Goal: Task Accomplishment & Management: Complete application form

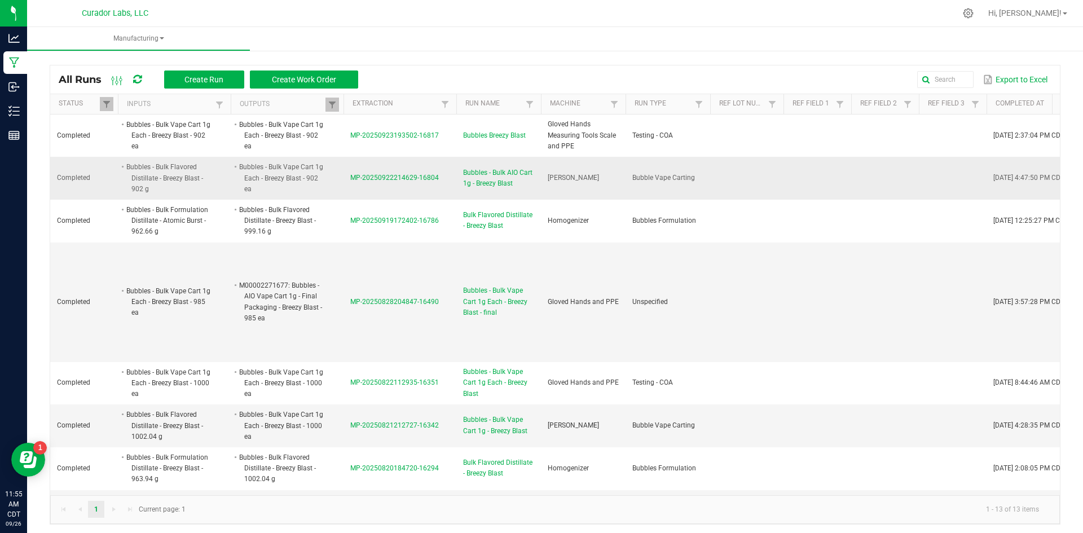
scroll to position [0, 27]
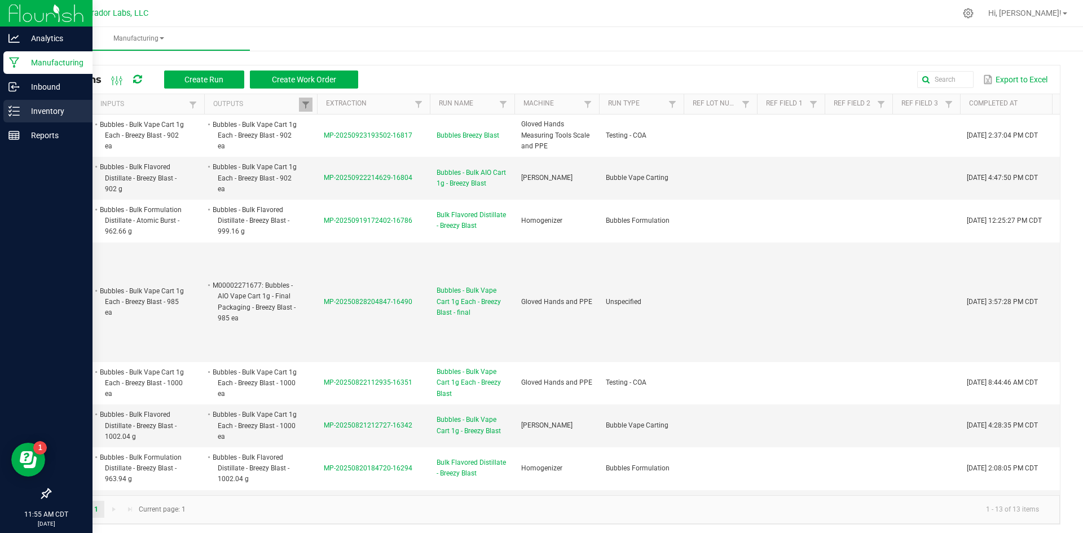
click at [47, 111] on p "Inventory" at bounding box center [54, 111] width 68 height 14
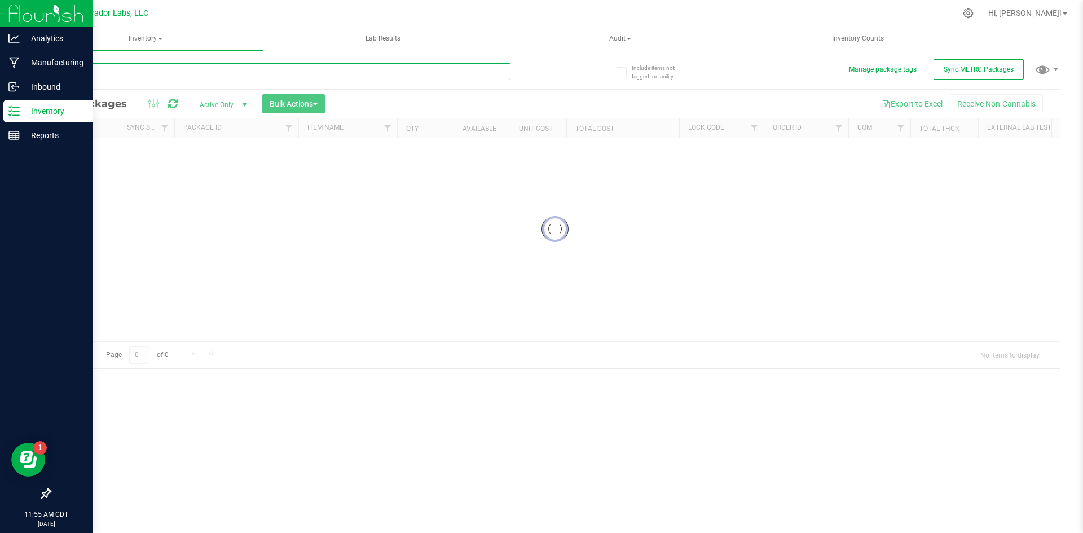
click at [281, 72] on input "text" at bounding box center [280, 71] width 461 height 17
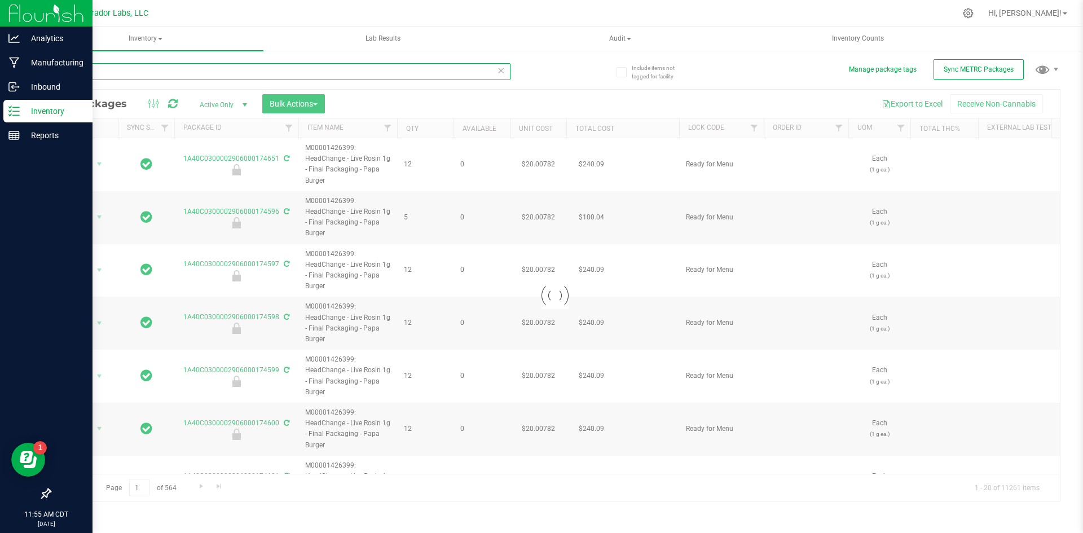
type input "caribb"
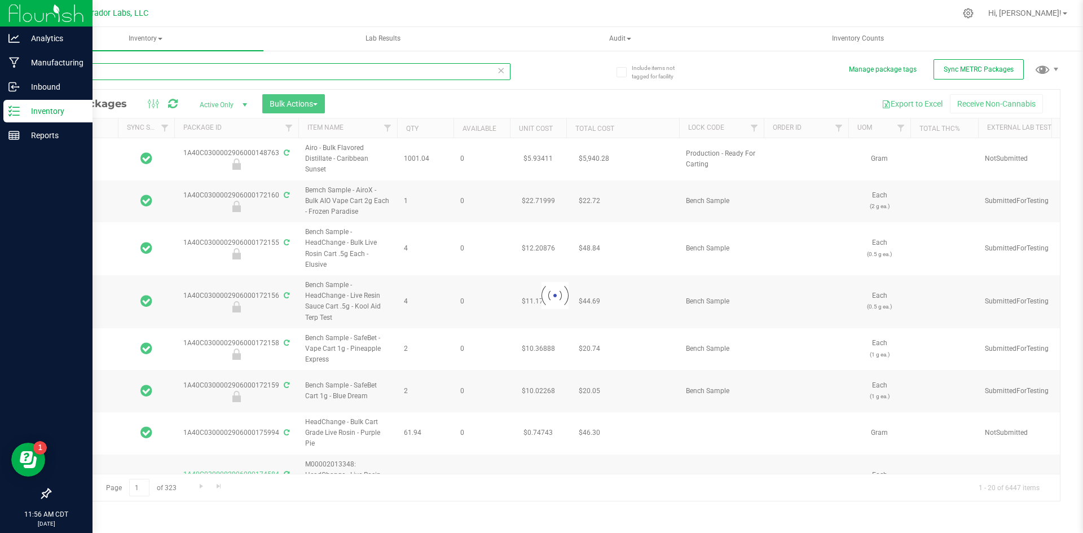
type input "[DATE]"
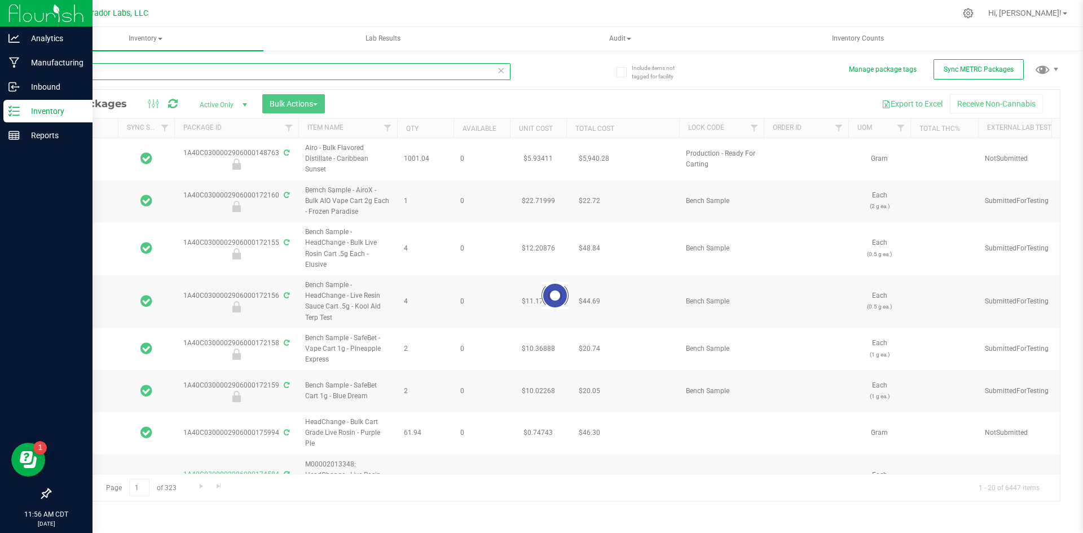
type input "[DATE]"
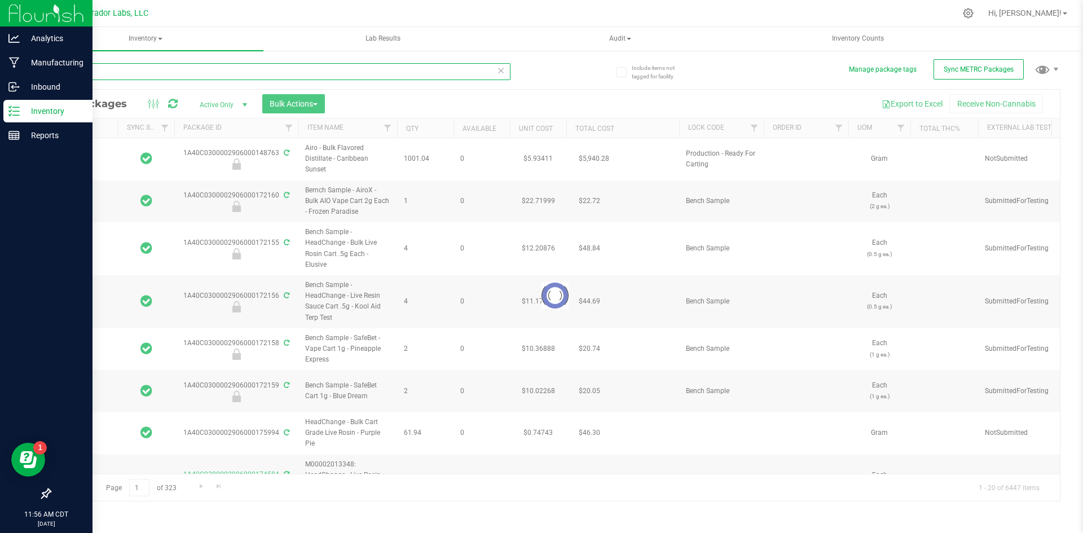
type input "[DATE]"
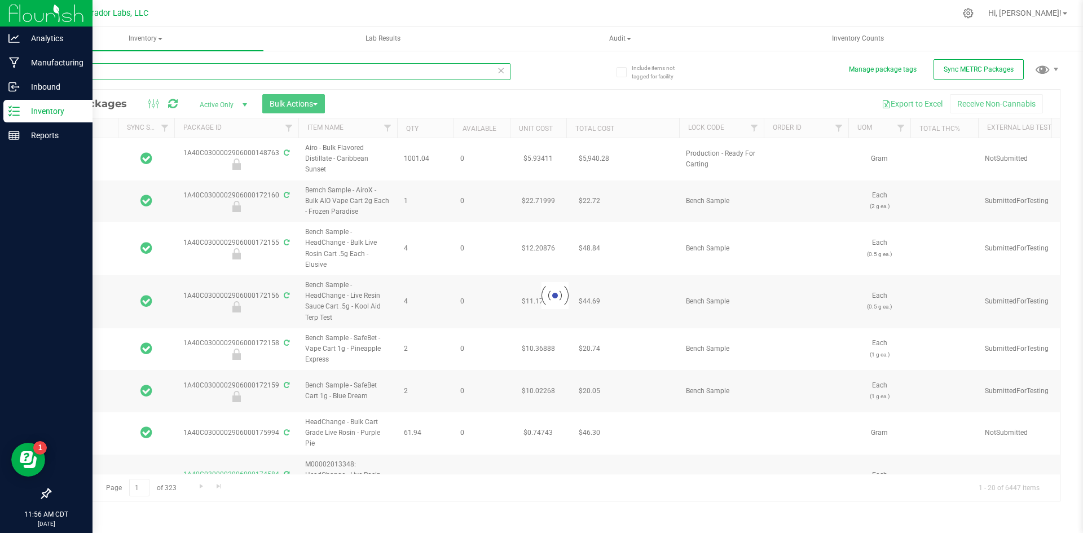
type input "[DATE]"
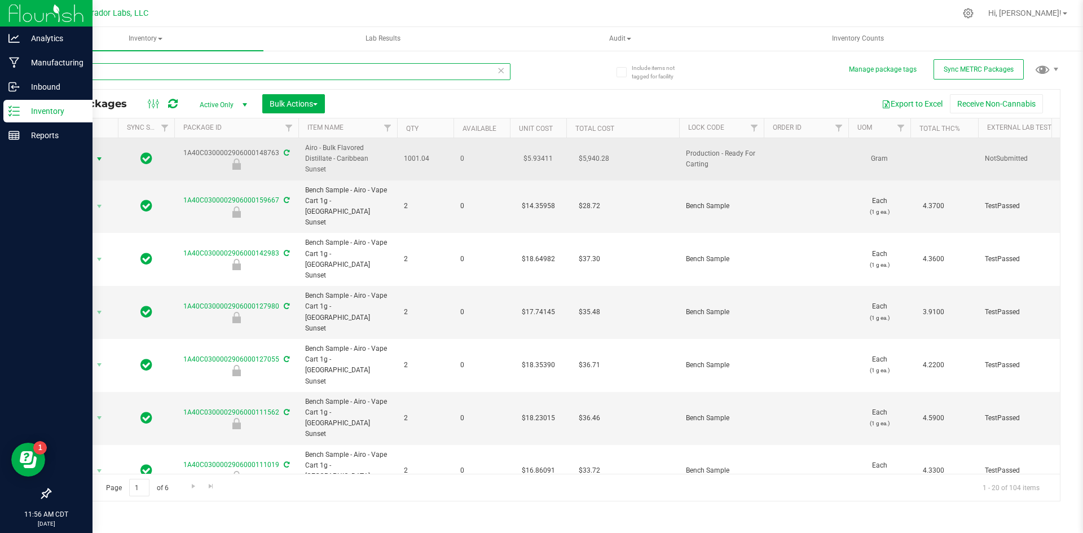
type input "caribb"
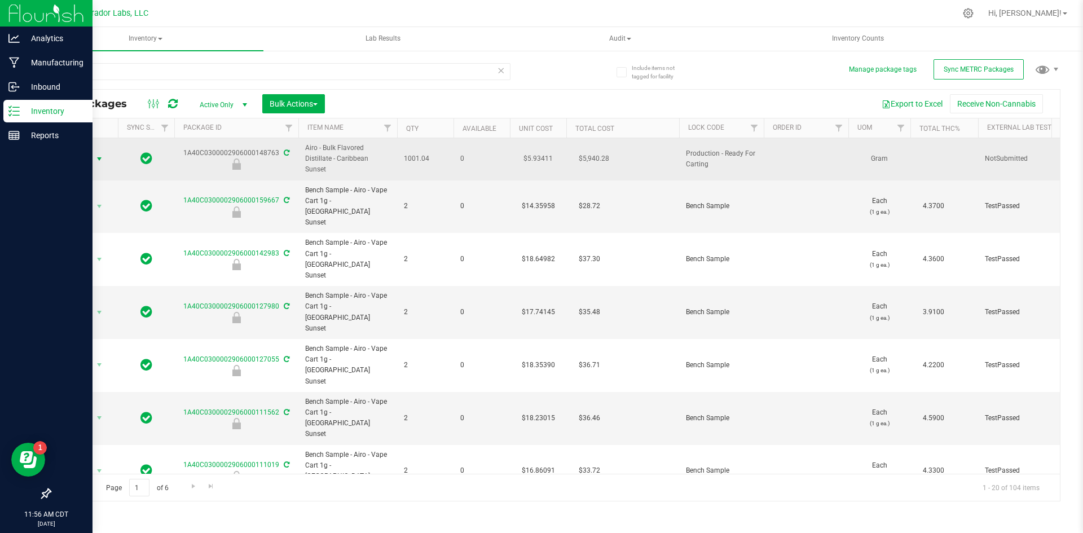
click at [104, 153] on span "select" at bounding box center [99, 159] width 14 height 16
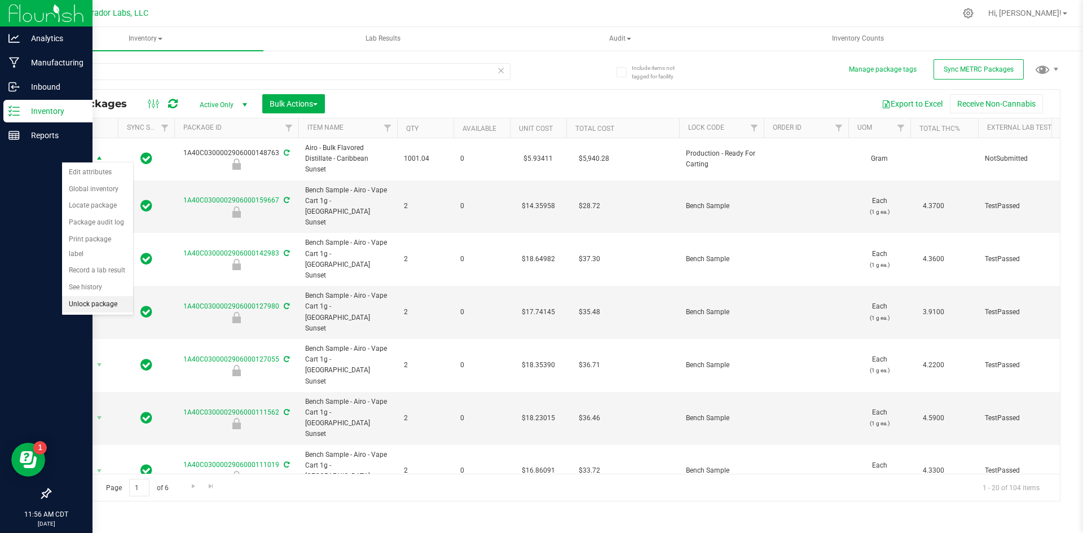
click at [98, 296] on li "Unlock package" at bounding box center [97, 304] width 71 height 17
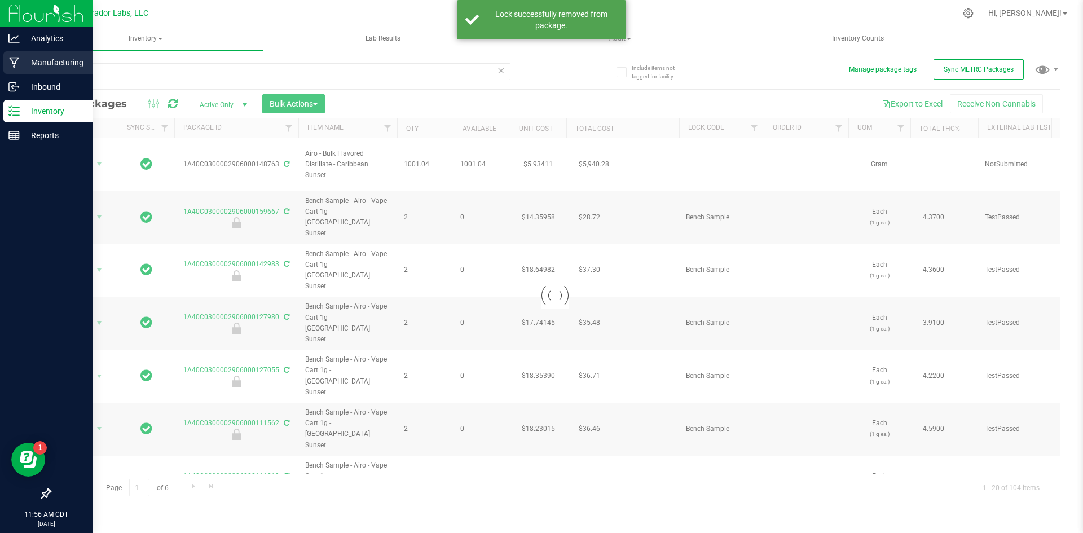
click at [23, 60] on p "Manufacturing" at bounding box center [54, 63] width 68 height 14
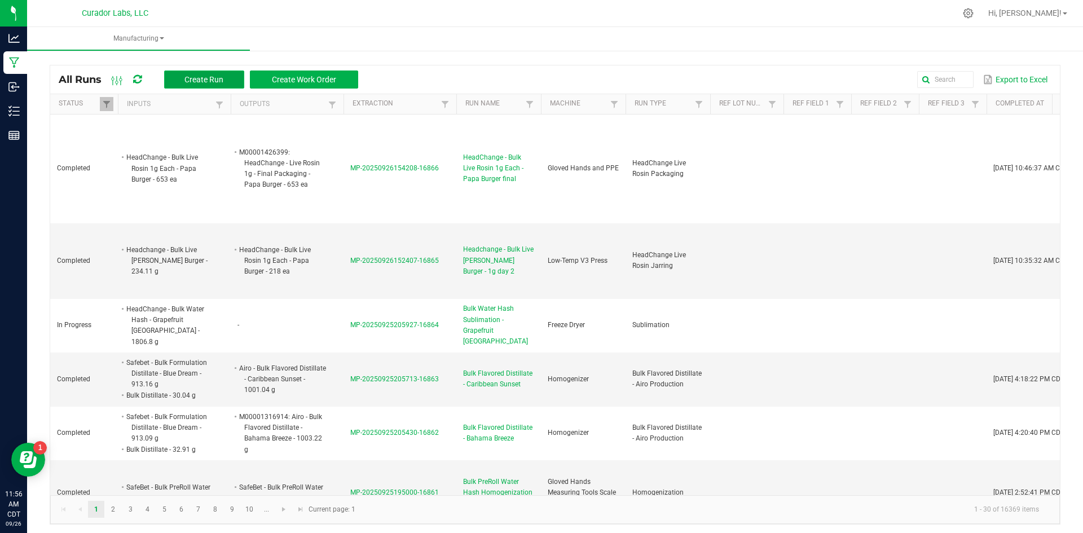
click at [202, 83] on span "Create Run" at bounding box center [203, 79] width 39 height 9
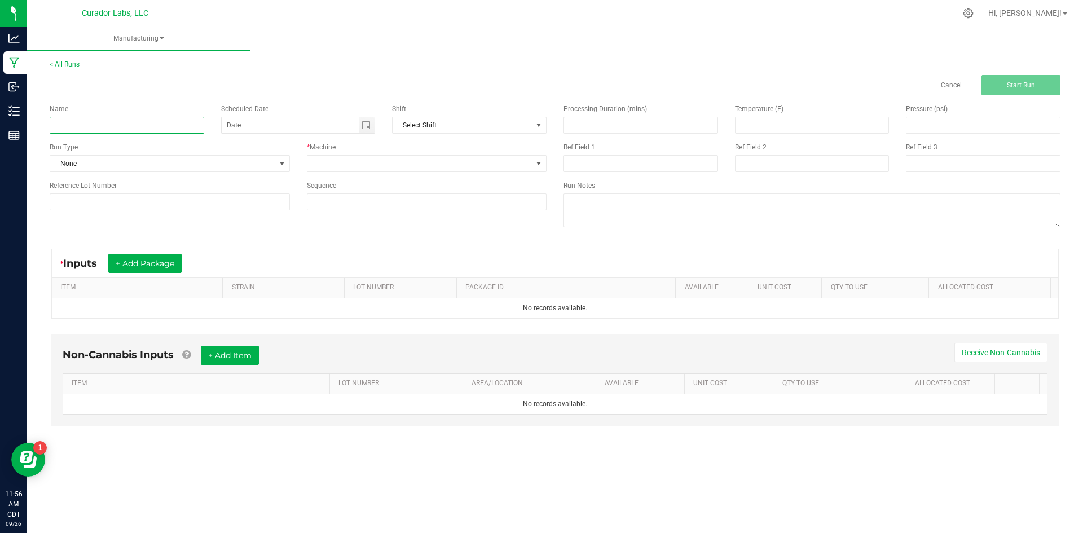
click at [138, 117] on input at bounding box center [127, 125] width 155 height 17
type input "Airo - Bulk Vape Cart 1g - Caribbean Sunset"
click at [129, 165] on span "None" at bounding box center [162, 164] width 225 height 16
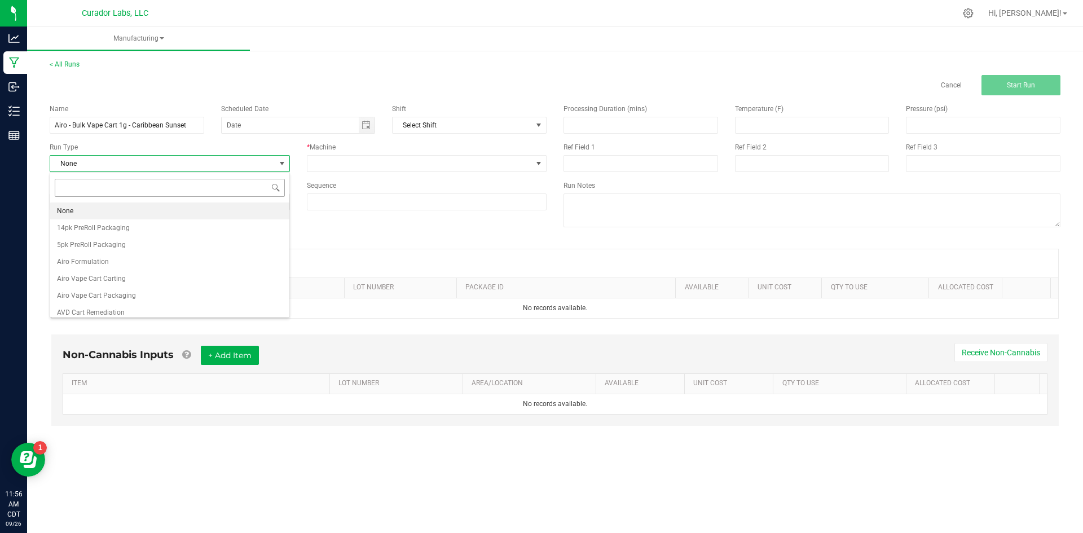
scroll to position [17, 240]
click at [117, 275] on span "Airo Vape Cart Carting" at bounding box center [91, 278] width 69 height 11
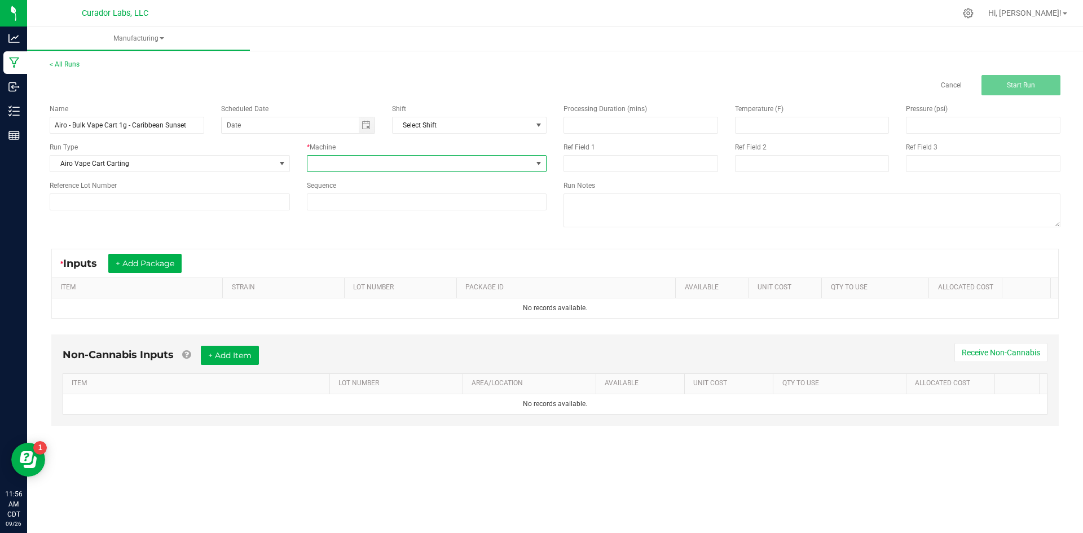
click at [371, 160] on span at bounding box center [419, 164] width 225 height 16
click at [373, 228] on li "[PERSON_NAME]" at bounding box center [426, 228] width 239 height 19
click at [363, 202] on input at bounding box center [426, 202] width 239 height 16
type input "5"
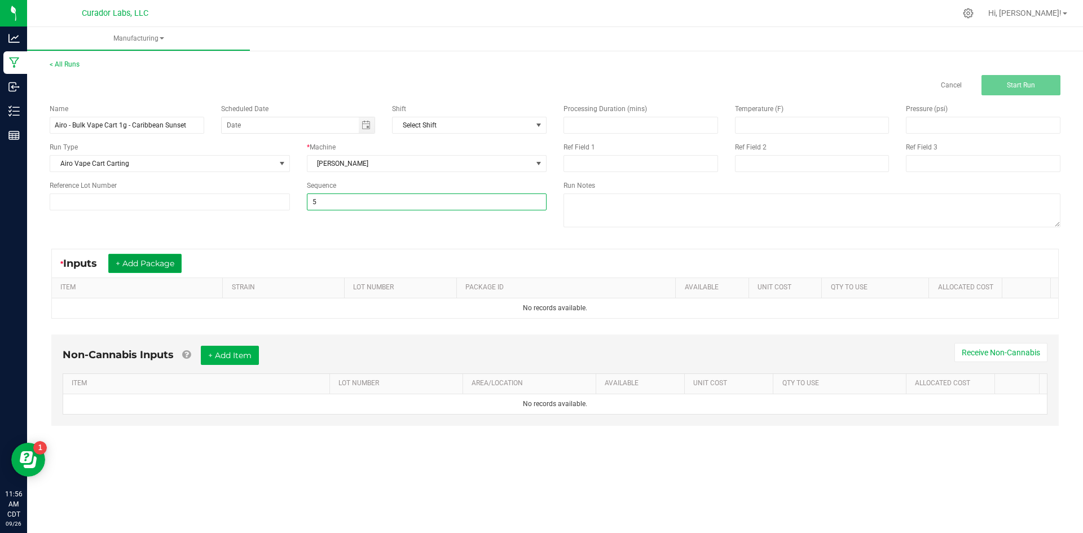
click at [177, 259] on button "+ Add Package" at bounding box center [144, 263] width 73 height 19
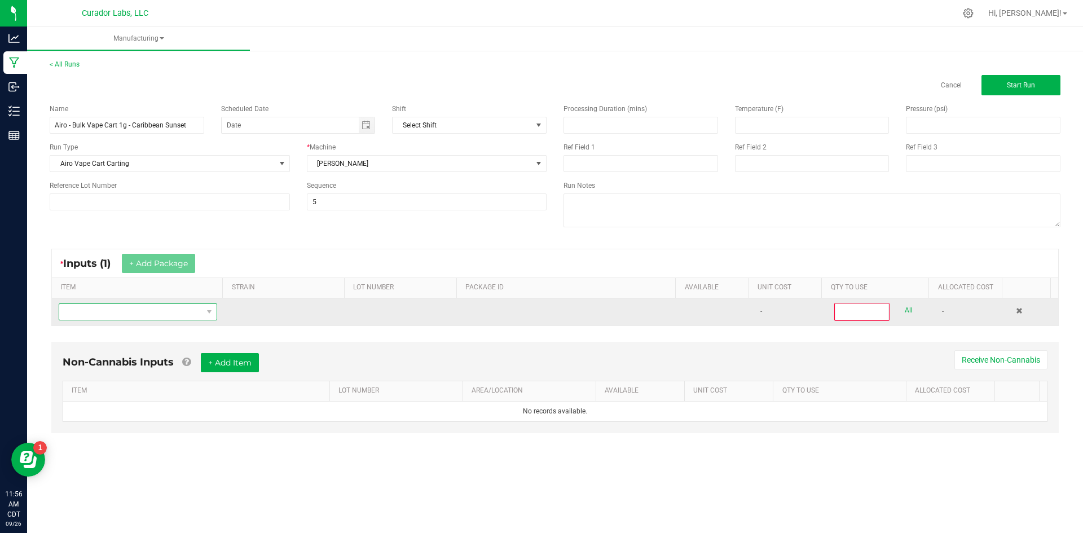
click at [164, 312] on span "NO DATA FOUND" at bounding box center [130, 312] width 143 height 16
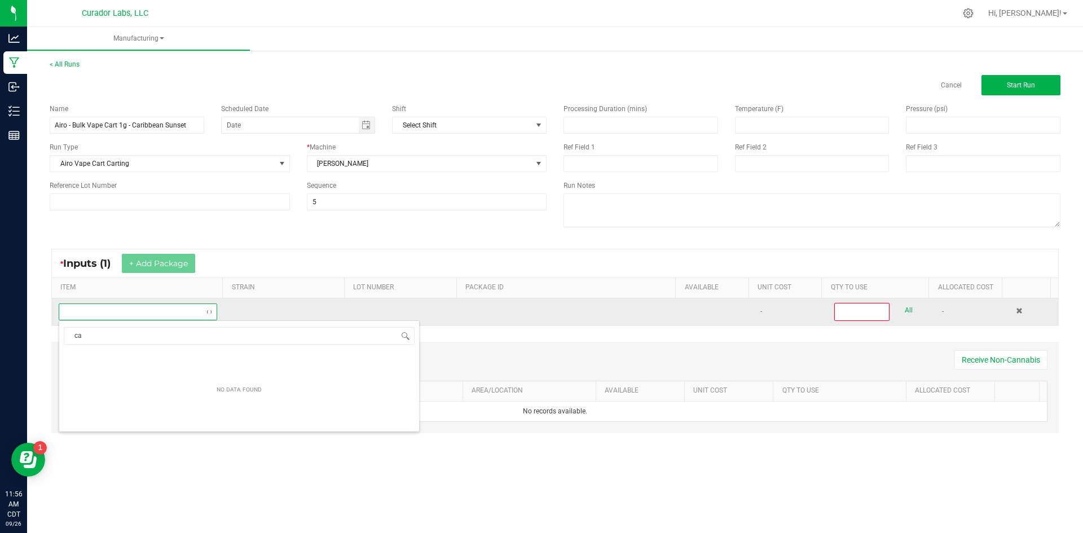
scroll to position [17, 156]
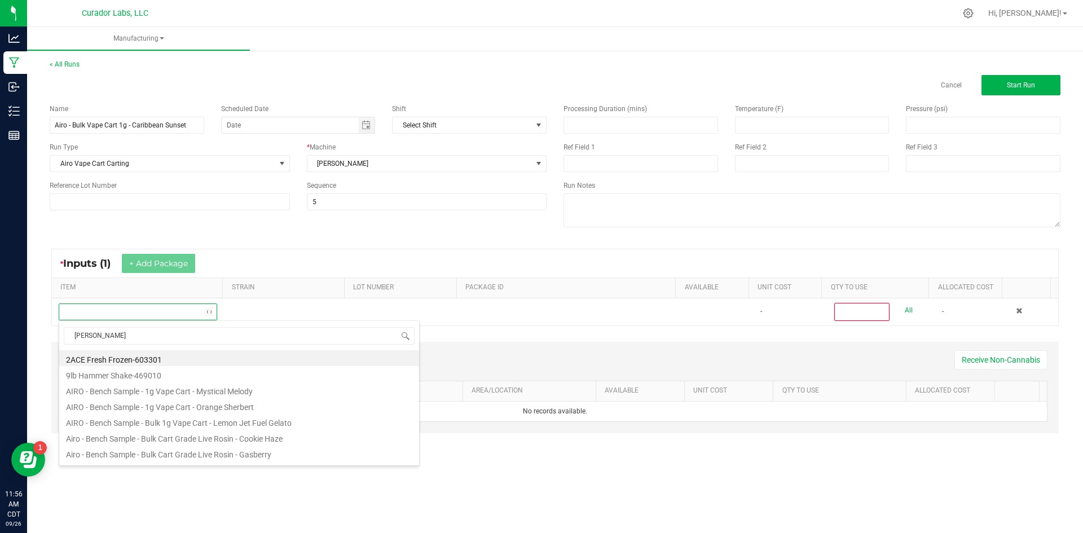
type input "carib"
click at [150, 358] on li "Airo - Bulk Flavored Distillate - Caribbean Sunset" at bounding box center [239, 358] width 360 height 16
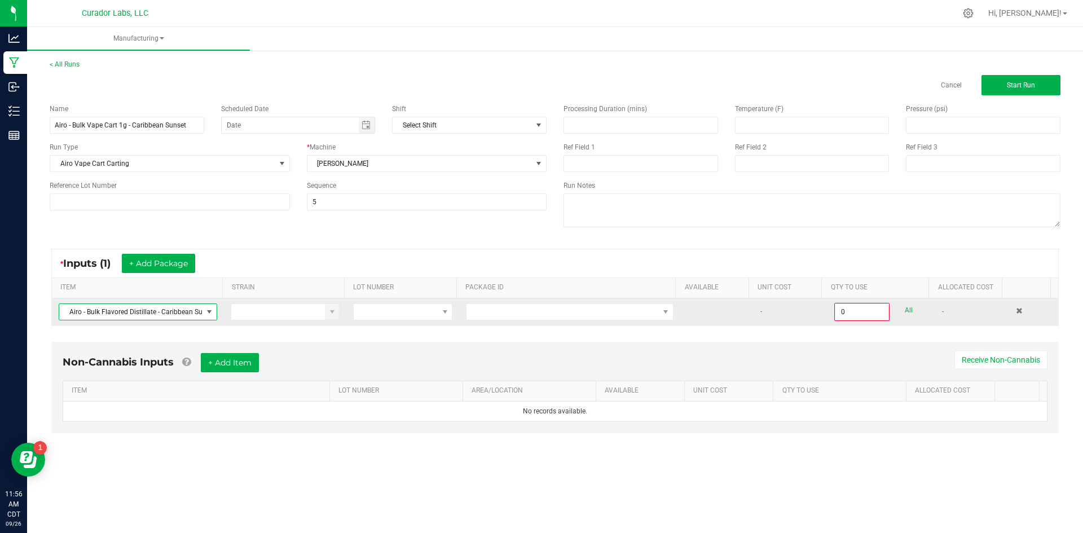
click at [496, 320] on td at bounding box center [569, 311] width 221 height 27
click at [568, 316] on span at bounding box center [562, 312] width 192 height 16
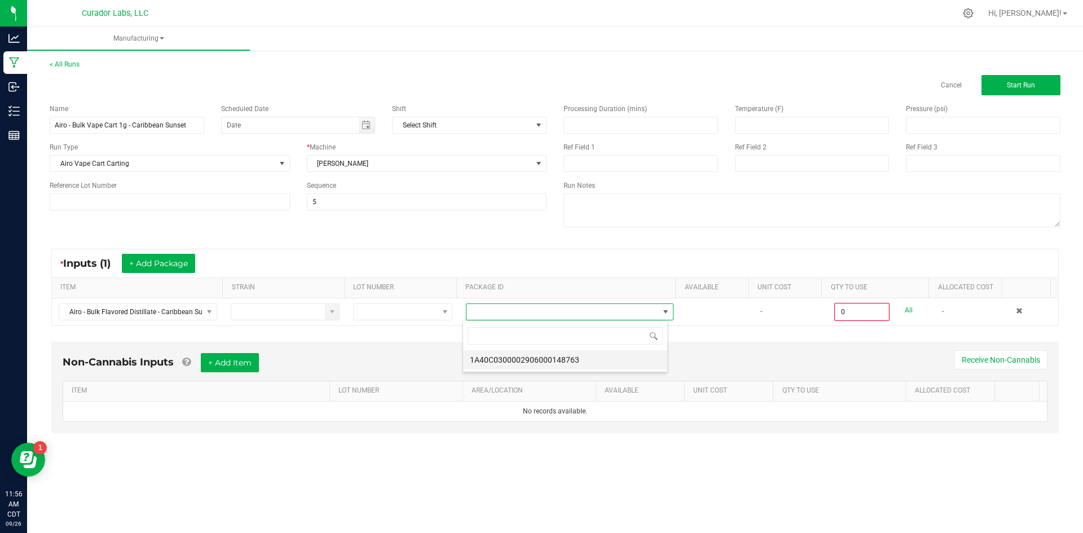
click at [567, 360] on li "1A40C0300002906000148763" at bounding box center [565, 359] width 204 height 19
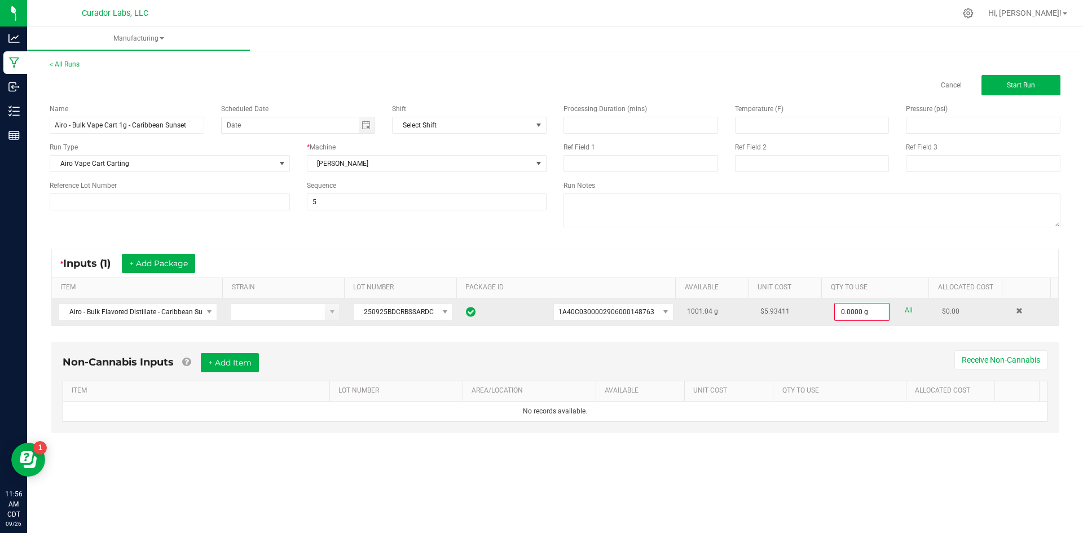
click at [905, 311] on link "All" at bounding box center [909, 310] width 8 height 15
type input "1001.0400 g"
click at [1033, 80] on button "Start Run" at bounding box center [1020, 85] width 79 height 20
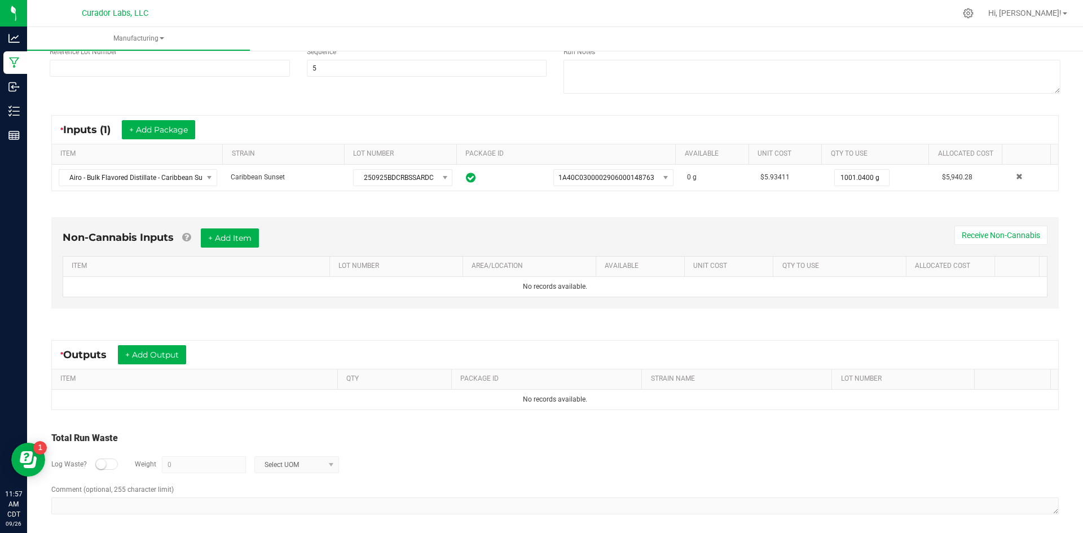
scroll to position [162, 0]
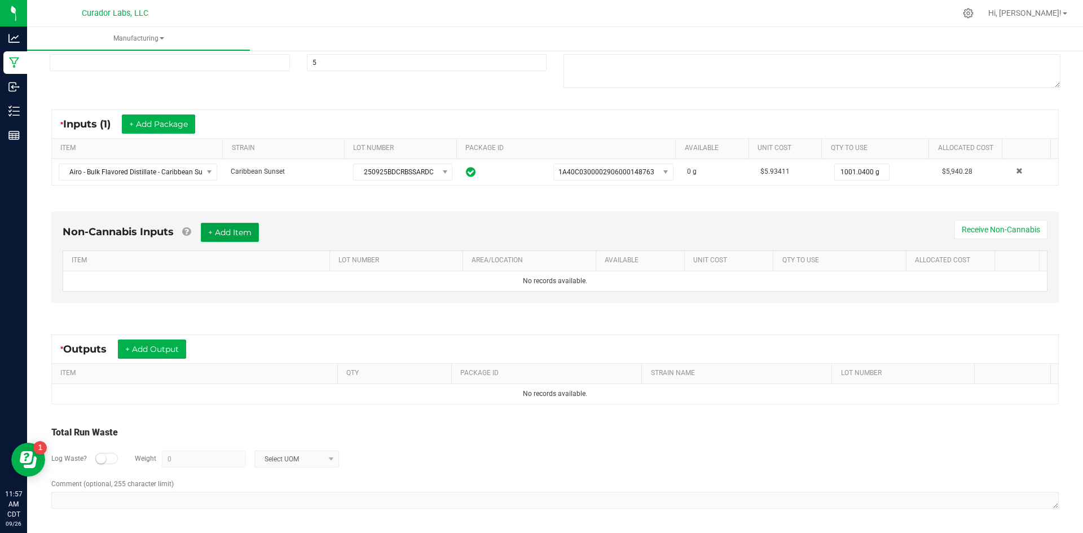
click at [241, 226] on button "+ Add Item" at bounding box center [230, 232] width 58 height 19
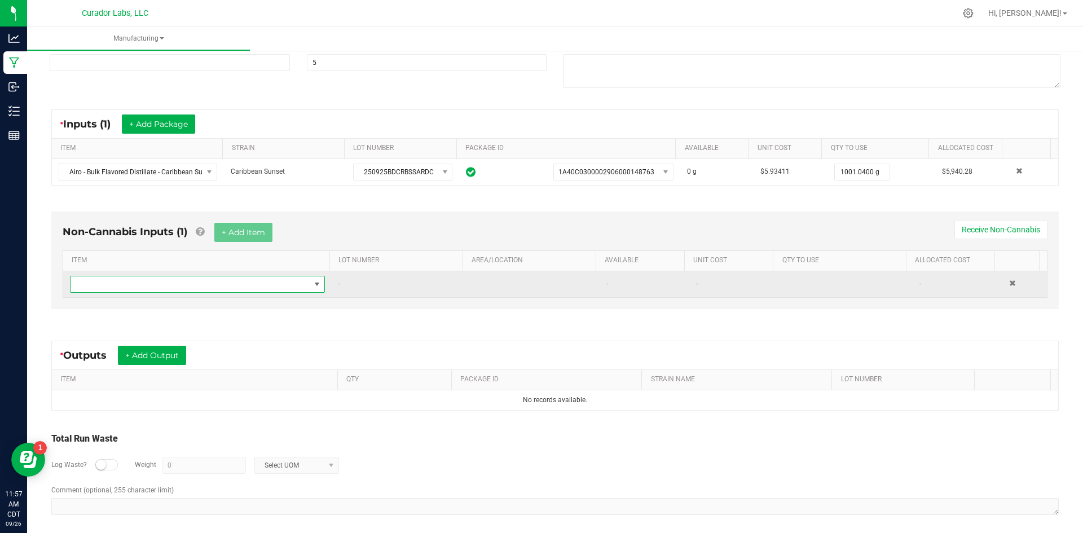
click at [202, 279] on span "NO DATA FOUND" at bounding box center [190, 284] width 240 height 16
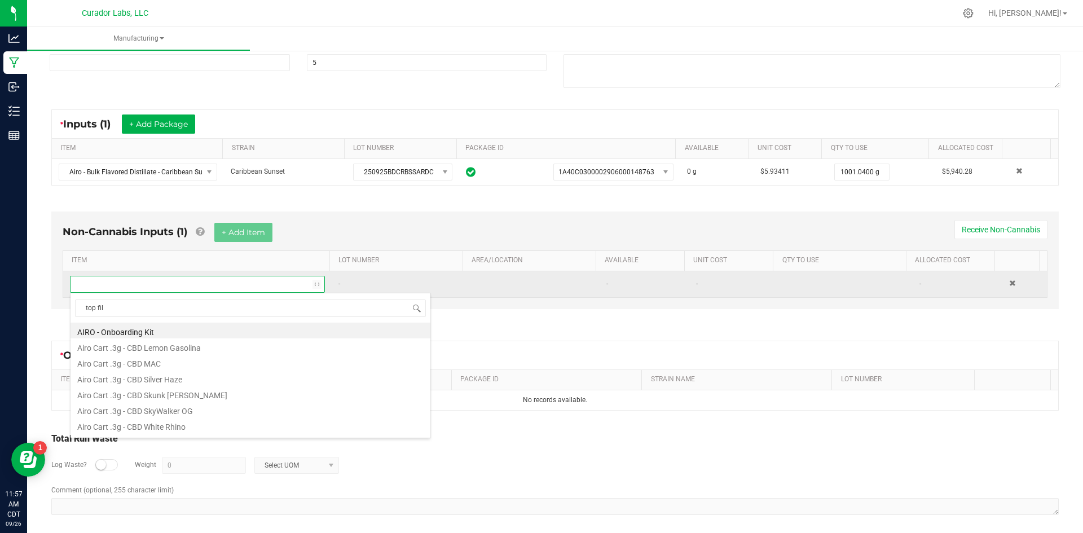
type input "top fill"
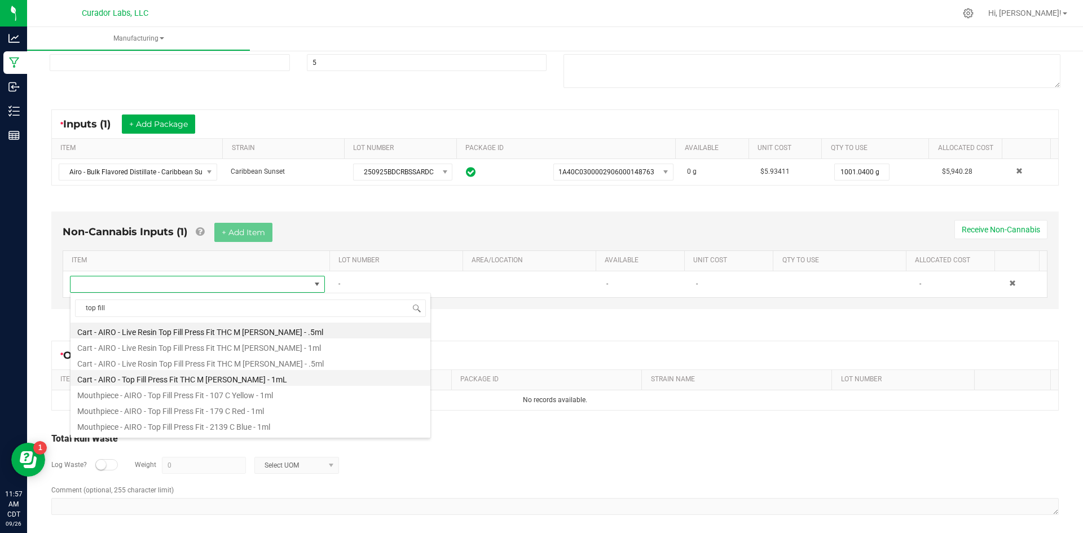
click at [188, 380] on li "Cart - AIRO - Top Fill Press Fit THC M [PERSON_NAME] - 1mL" at bounding box center [250, 378] width 360 height 16
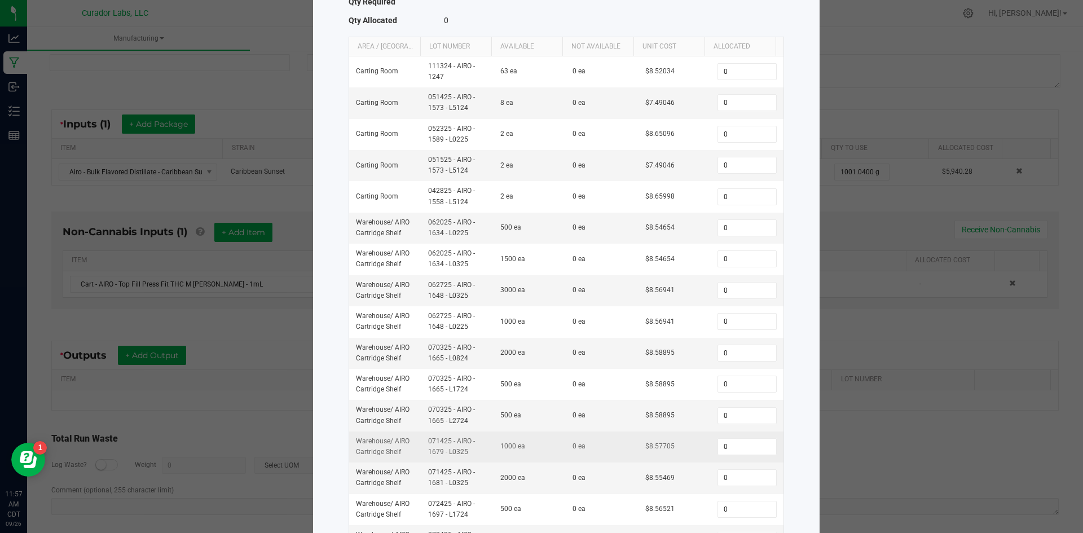
scroll to position [252, 0]
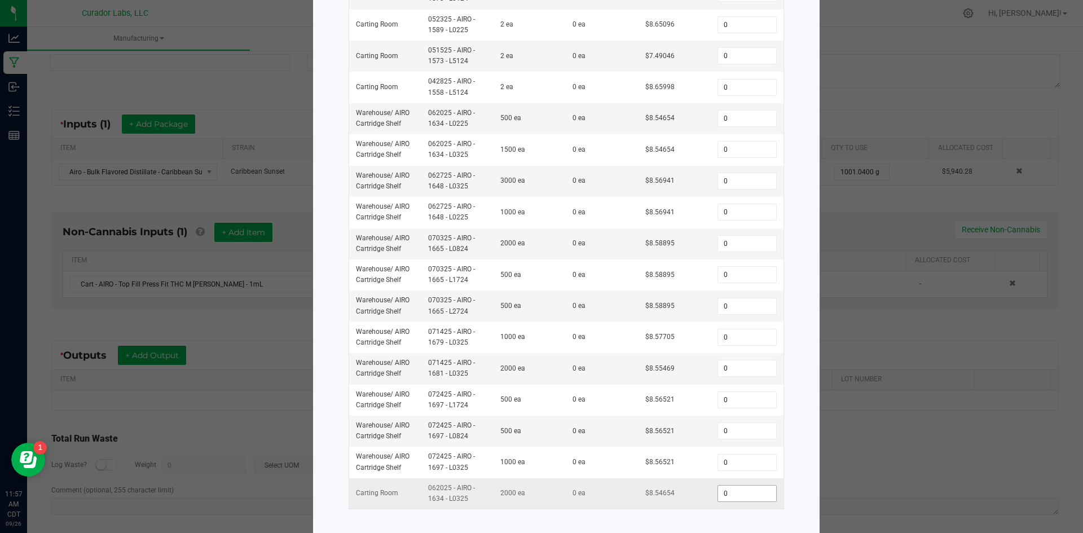
click at [724, 487] on input "0" at bounding box center [747, 494] width 58 height 16
type input "1,000"
click at [800, 404] on div "Select Inventory to Allocate Item Cart - AIRO - Top Fill Press Fit THC M [PERSO…" at bounding box center [566, 155] width 506 height 778
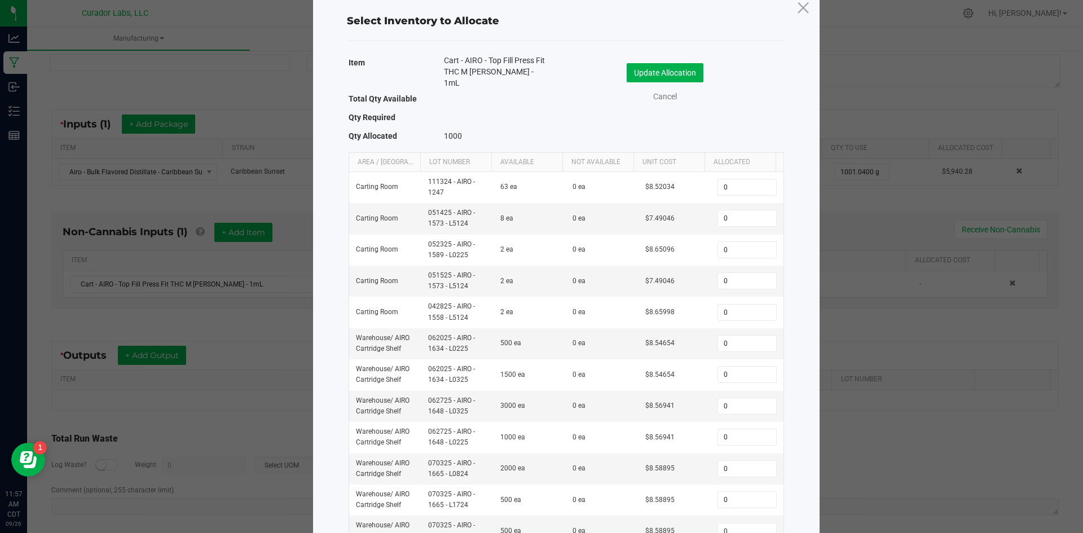
scroll to position [0, 0]
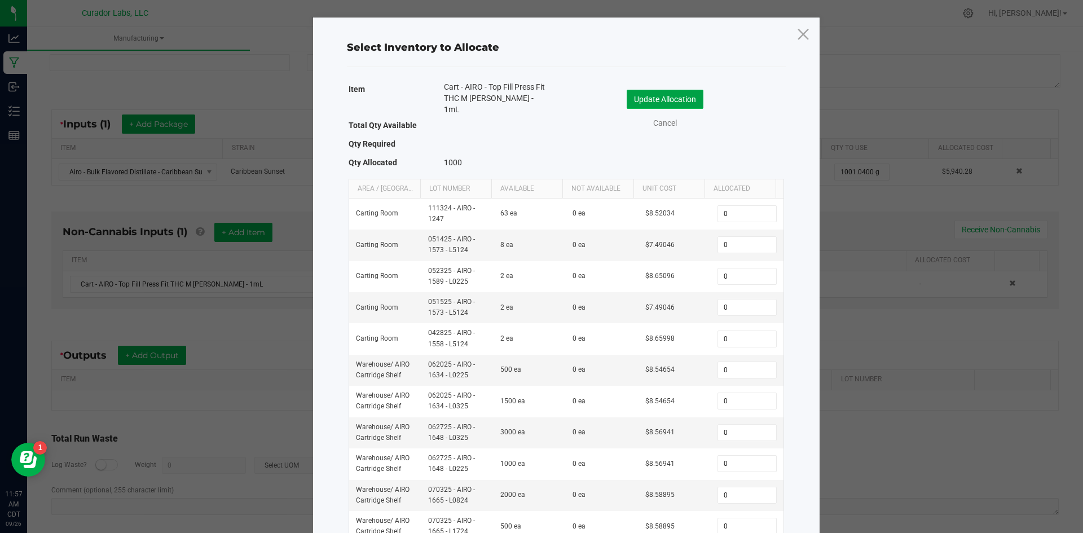
click at [680, 103] on button "Update Allocation" at bounding box center [665, 99] width 77 height 19
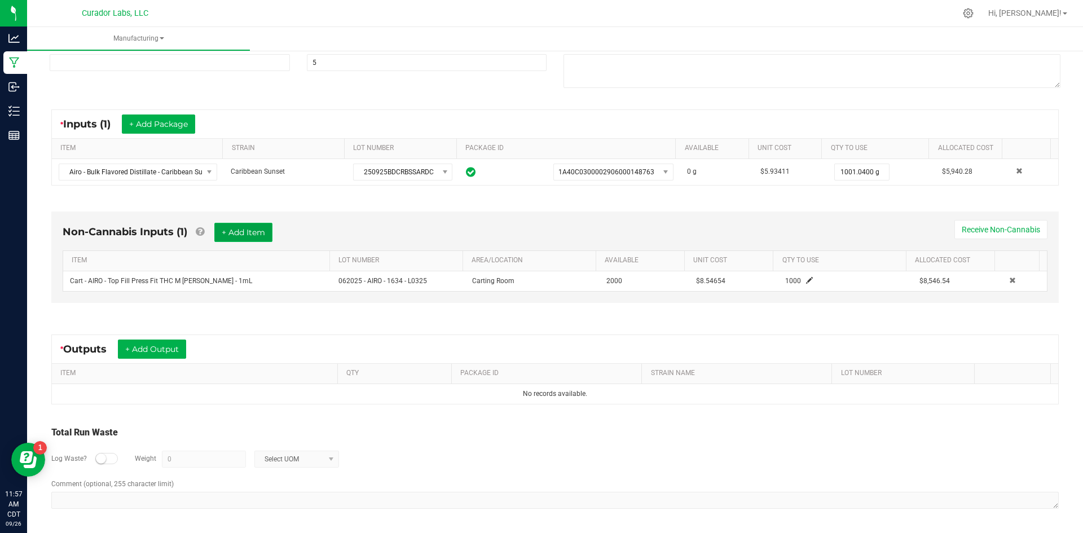
click at [238, 225] on button "+ Add Item" at bounding box center [243, 232] width 58 height 19
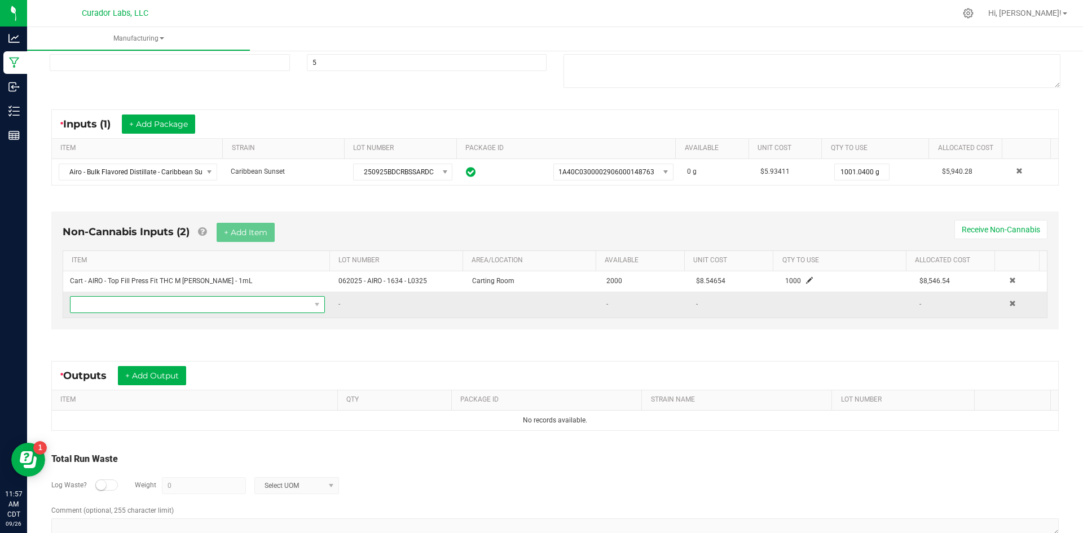
click at [192, 303] on span "NO DATA FOUND" at bounding box center [190, 305] width 240 height 16
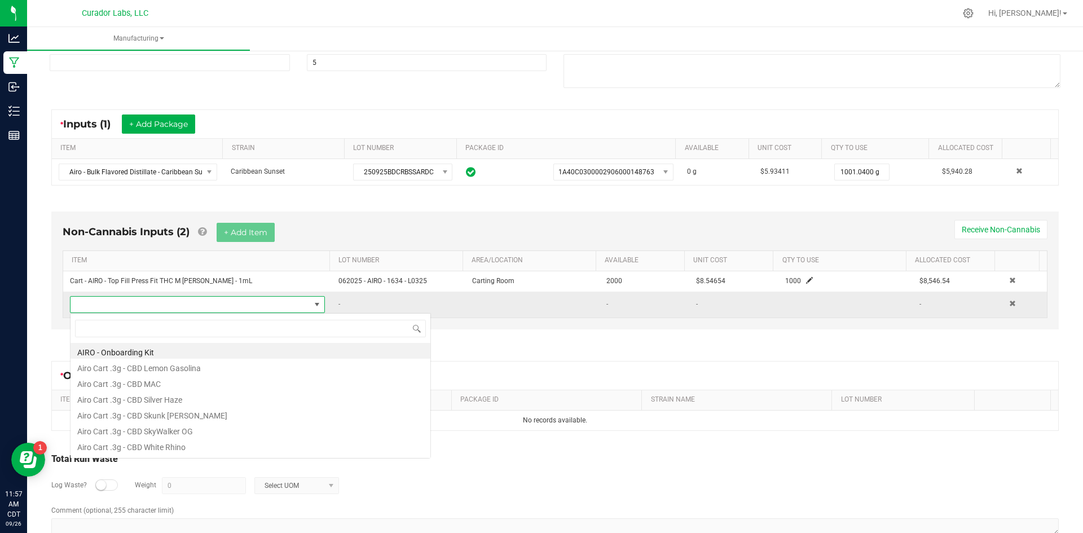
scroll to position [17, 248]
type input "caribb"
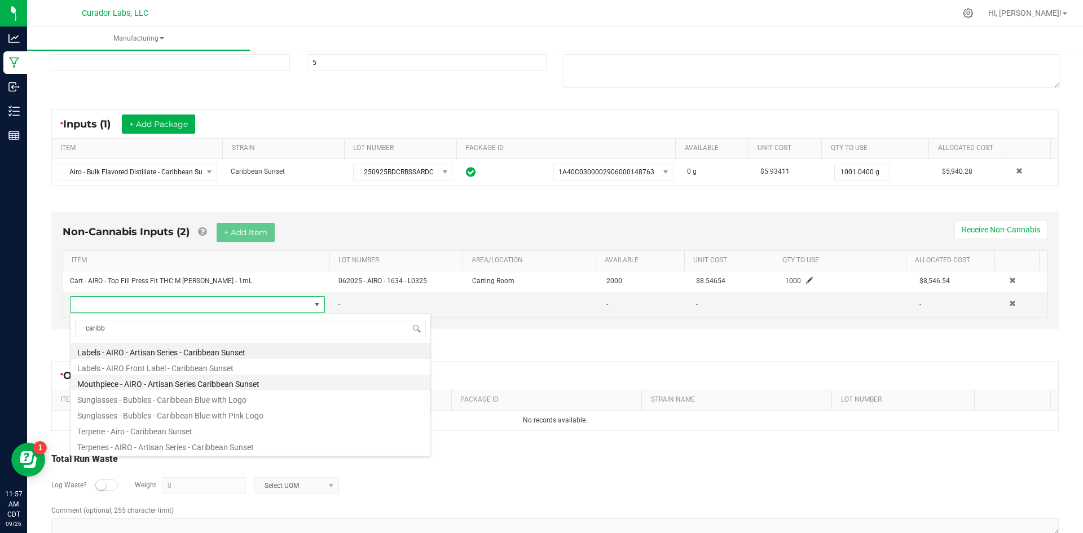
click at [142, 382] on li "Mouthpiece - AIRO - Artisan Series Caribbean Sunset" at bounding box center [250, 382] width 360 height 16
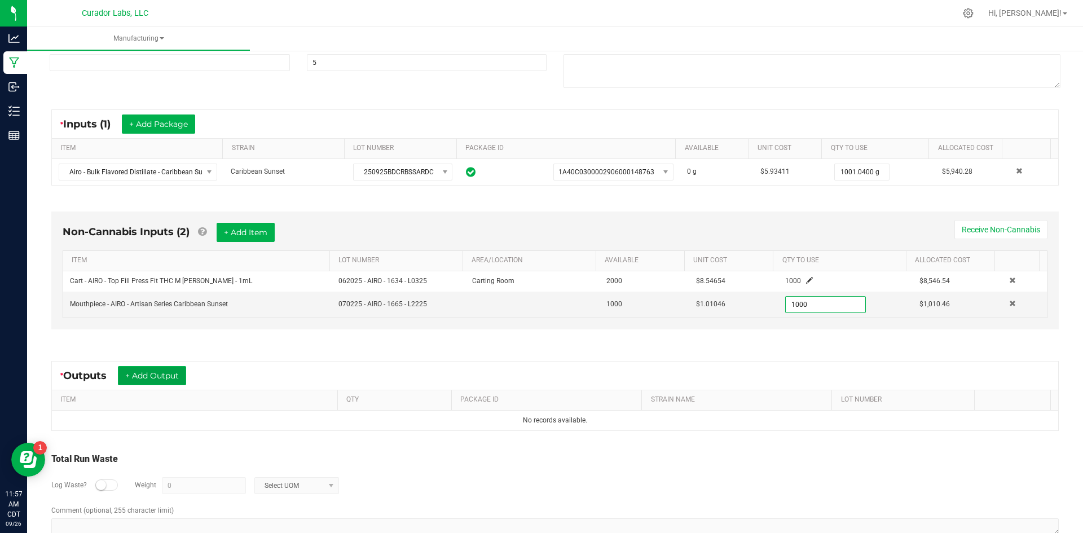
type input "1000 ea"
click at [169, 374] on button "+ Add Output" at bounding box center [152, 375] width 68 height 19
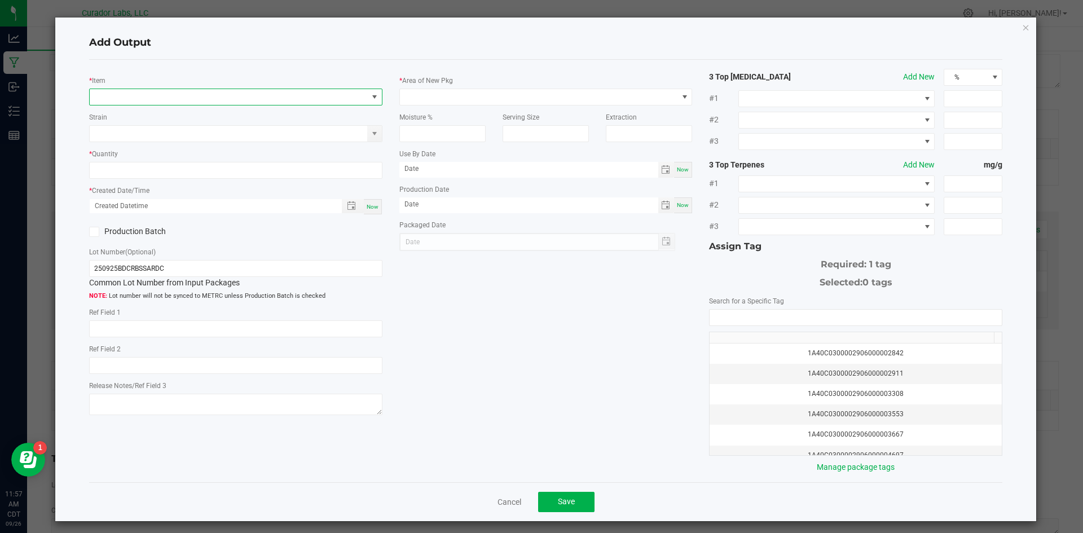
click at [197, 99] on span "NO DATA FOUND" at bounding box center [229, 97] width 278 height 16
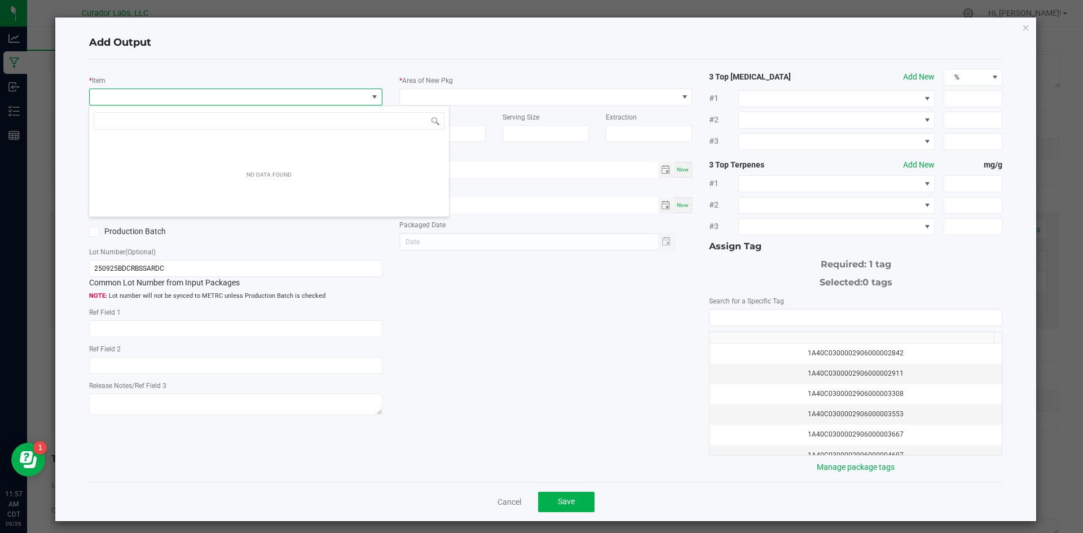
scroll to position [17, 291]
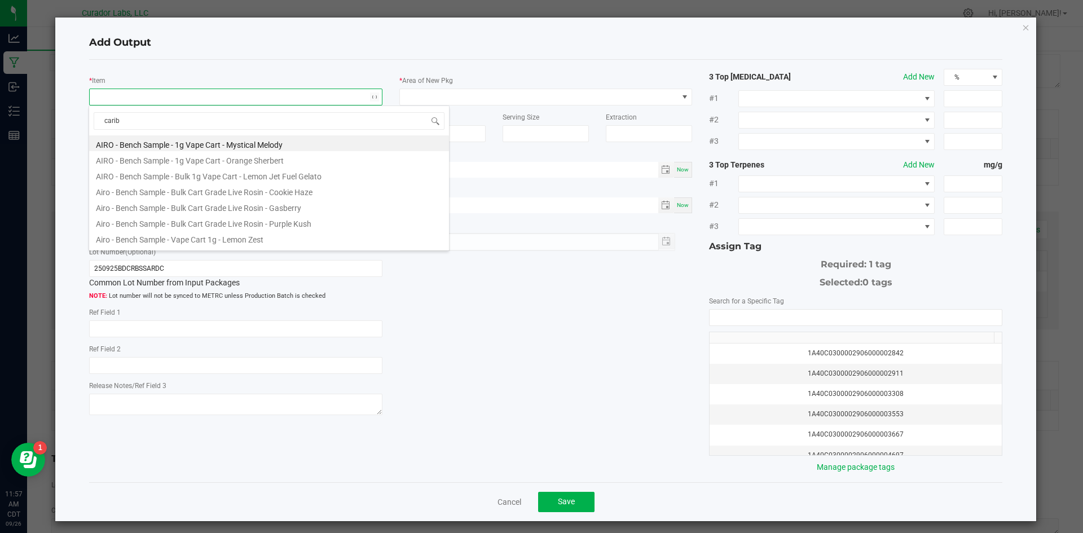
type input "caribb"
click at [142, 177] on li "Airo - Bulk Vape Cart 1g Each - Caribbean Sunset" at bounding box center [269, 175] width 360 height 16
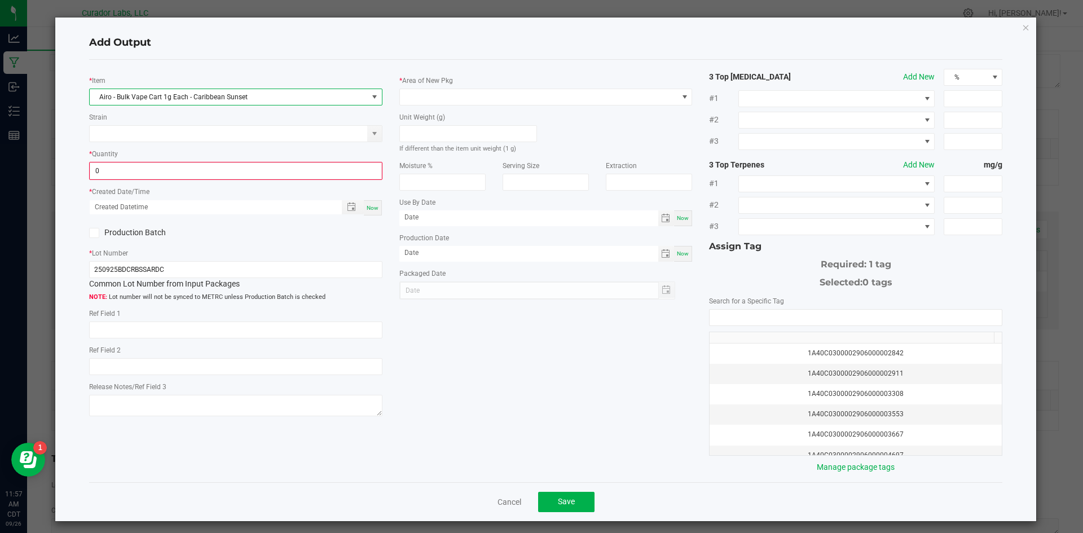
click at [142, 177] on input "0" at bounding box center [235, 171] width 291 height 16
type input "1000 ea"
click at [374, 209] on span "Now" at bounding box center [373, 207] width 12 height 6
type input "[DATE] 11:57 AM"
type input "[DATE]"
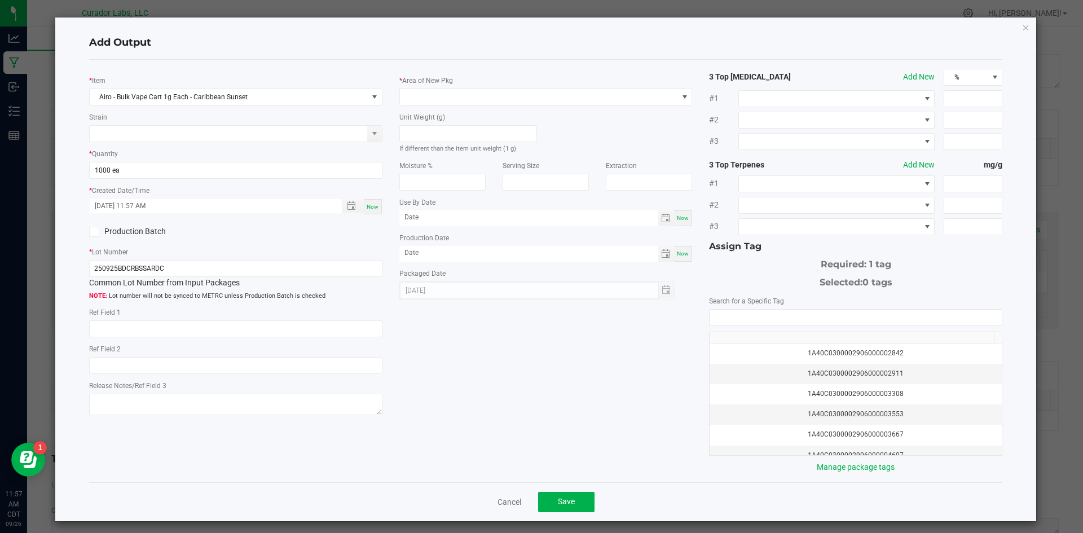
click at [95, 232] on icon at bounding box center [93, 232] width 7 height 0
click at [0, 0] on input "Production Batch" at bounding box center [0, 0] width 0 height 0
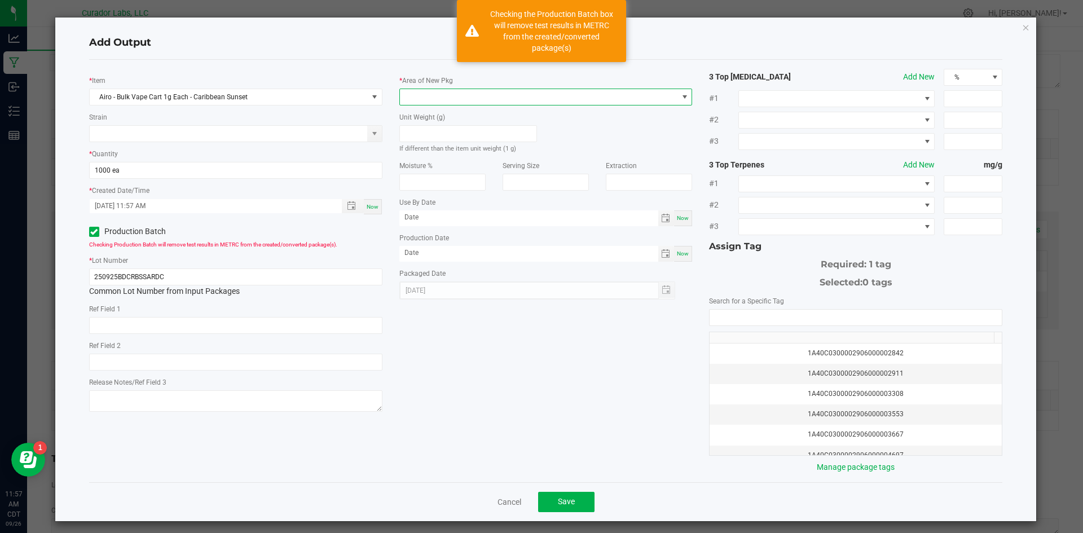
click at [413, 97] on span at bounding box center [539, 97] width 278 height 16
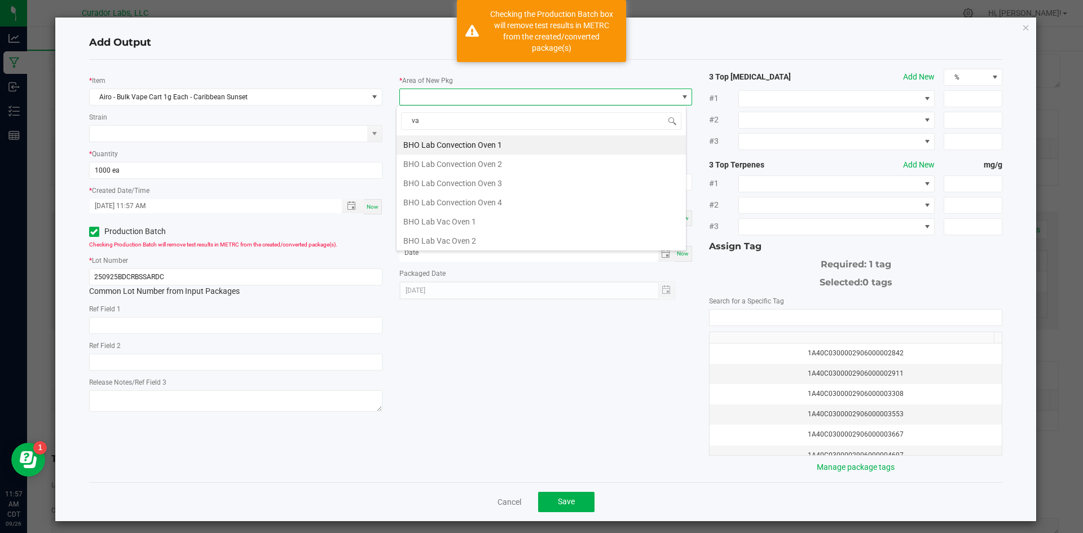
type input "vau"
click at [433, 237] on li "Vault" at bounding box center [540, 240] width 289 height 19
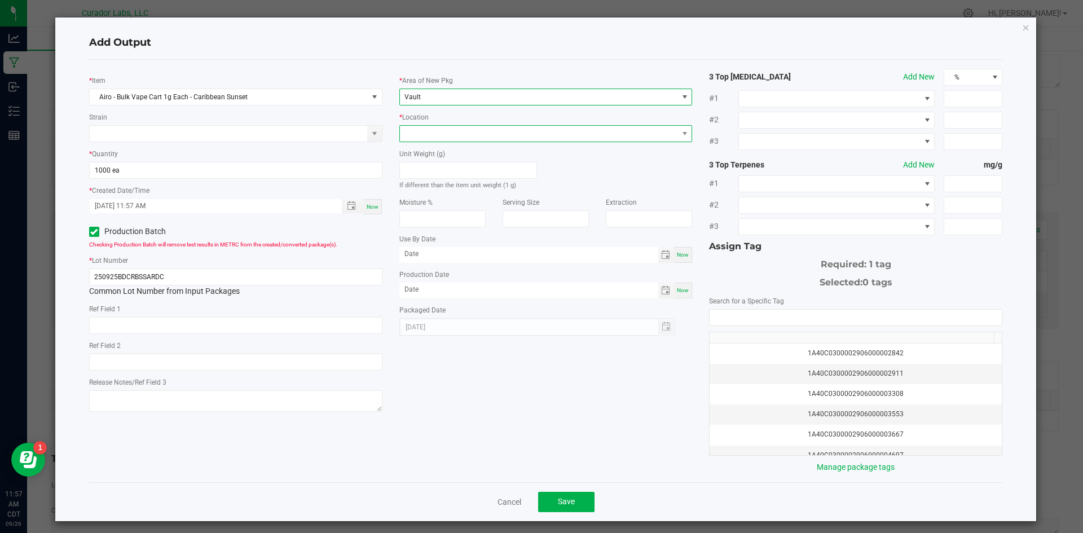
click at [430, 130] on span at bounding box center [539, 134] width 278 height 16
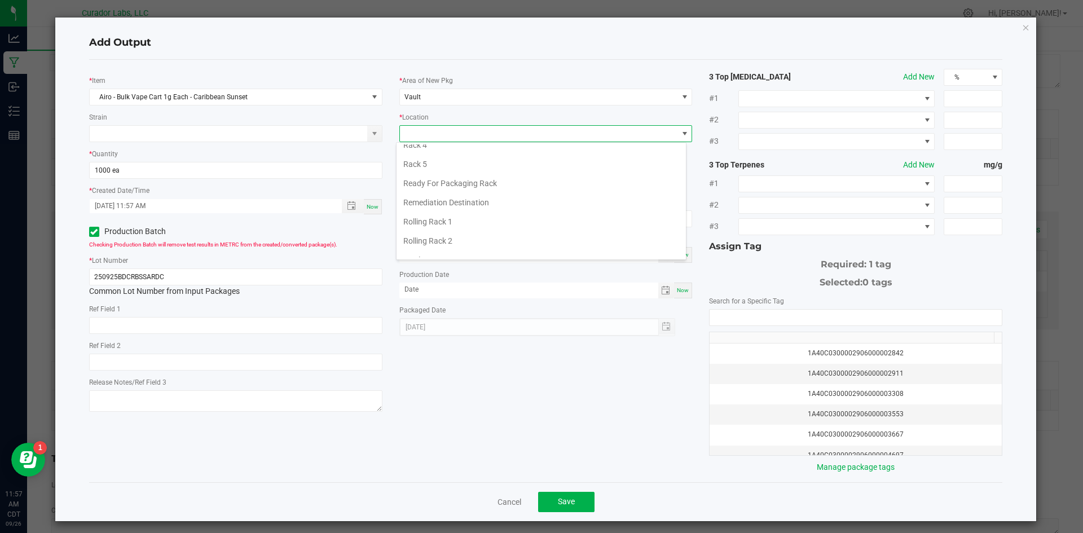
scroll to position [520, 0]
click at [438, 156] on li "Testing Cage" at bounding box center [540, 151] width 289 height 19
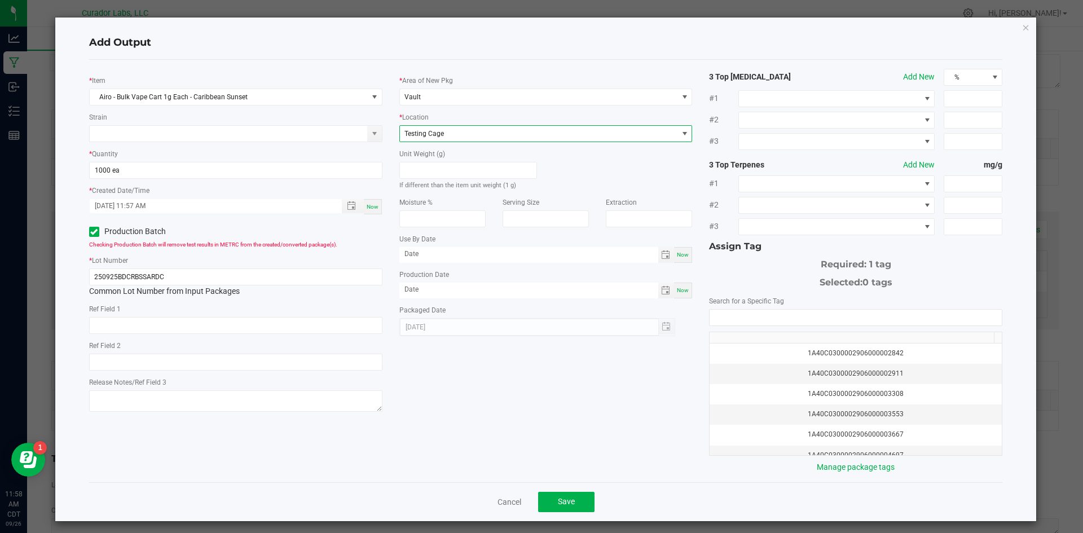
click at [685, 290] on div "Now" at bounding box center [683, 291] width 18 height 16
type input "[DATE]"
drag, startPoint x: 679, startPoint y: 257, endPoint x: 612, endPoint y: 246, distance: 68.0
click at [679, 257] on span "Now" at bounding box center [683, 255] width 12 height 6
click at [504, 255] on input "[DATE]" at bounding box center [528, 254] width 259 height 14
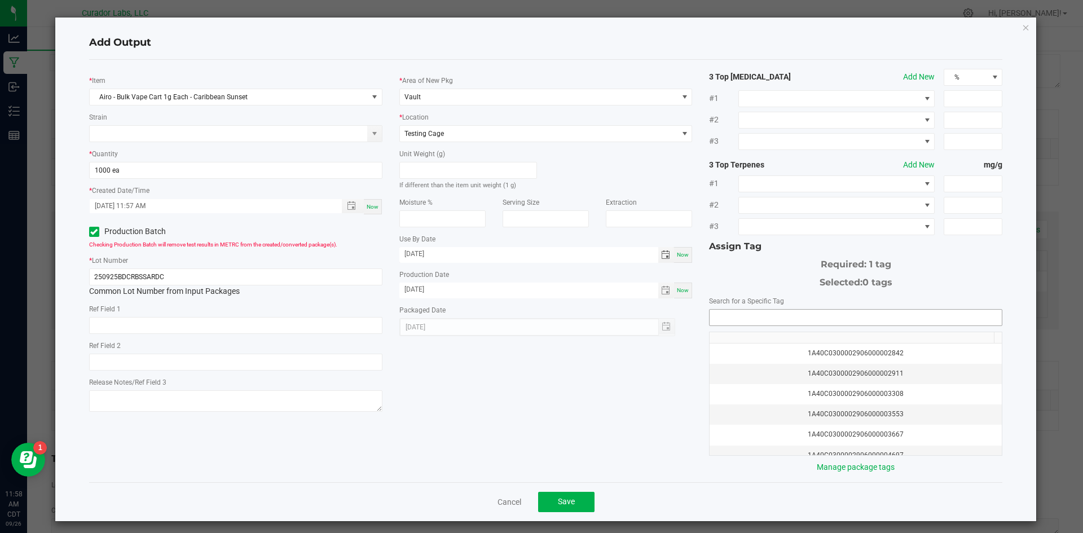
type input "[DATE]"
click at [738, 317] on input "NO DATA FOUND" at bounding box center [855, 318] width 292 height 16
click at [742, 330] on li "1A40C0300002906000171036" at bounding box center [848, 337] width 289 height 19
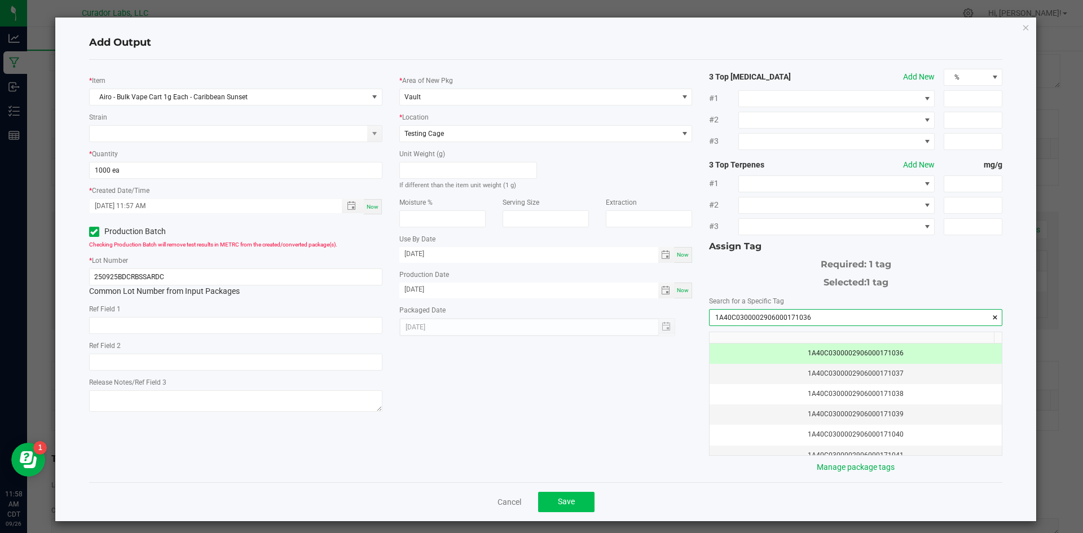
type input "1A40C0300002906000171036"
click at [572, 498] on button "Save" at bounding box center [566, 502] width 56 height 20
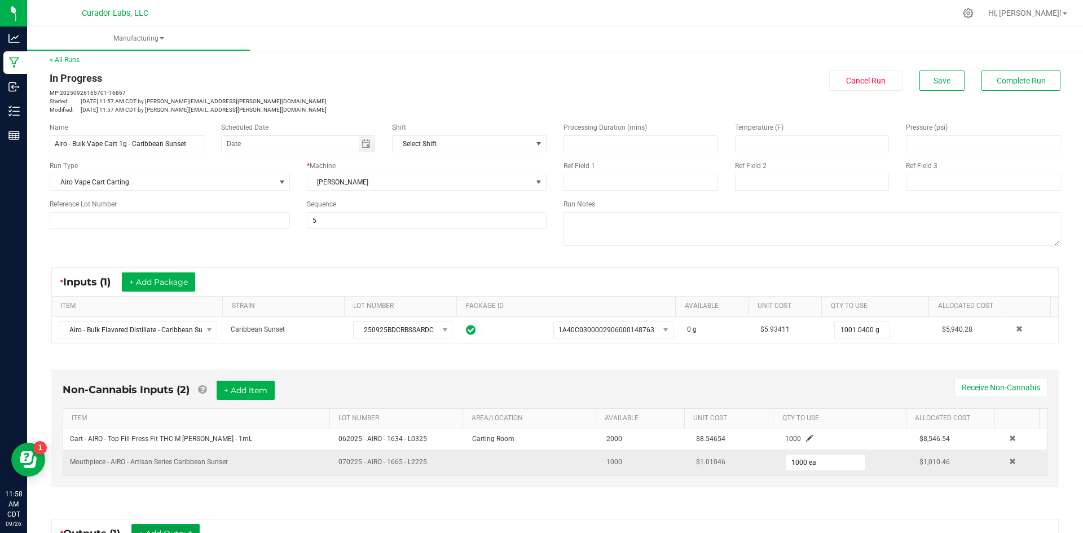
scroll to position [0, 0]
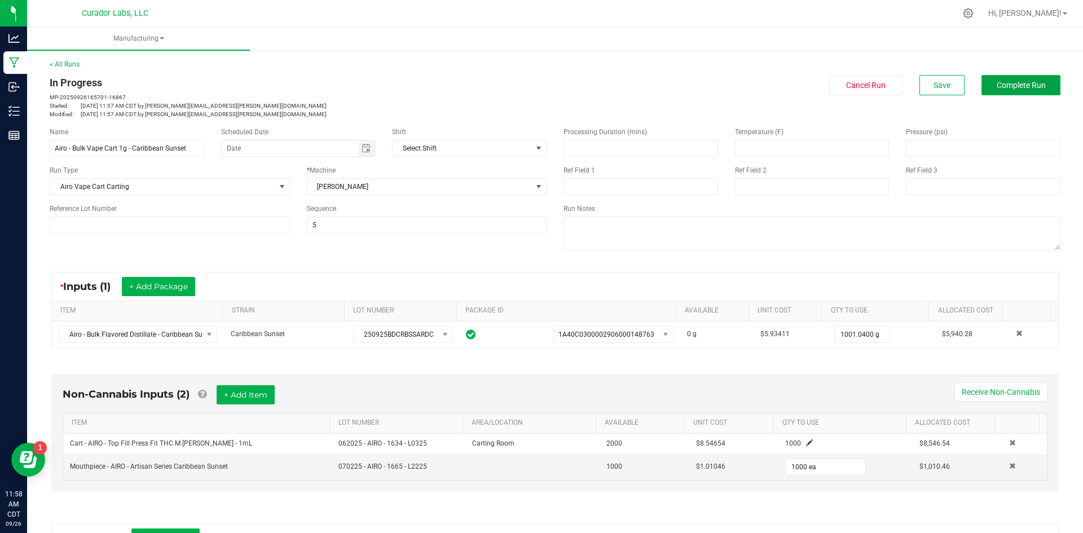
click at [996, 82] on span "Complete Run" at bounding box center [1020, 85] width 49 height 9
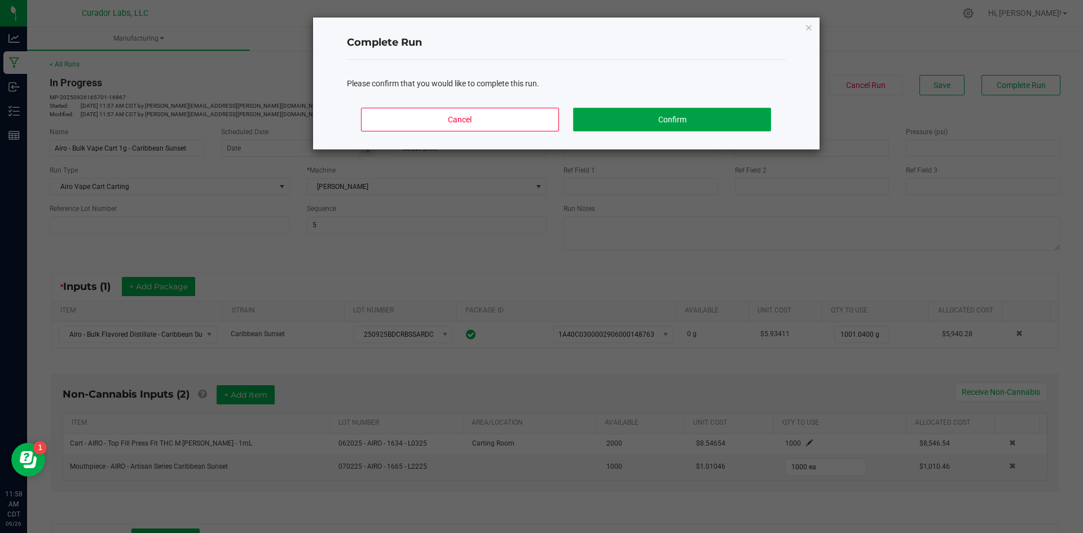
click at [708, 122] on button "Confirm" at bounding box center [671, 120] width 197 height 24
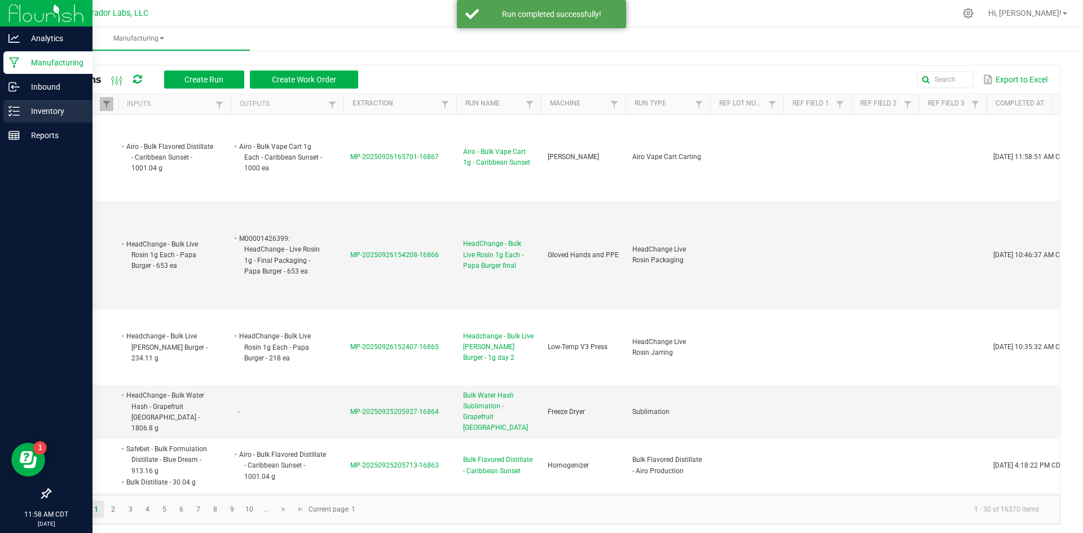
click at [14, 113] on icon at bounding box center [13, 110] width 11 height 11
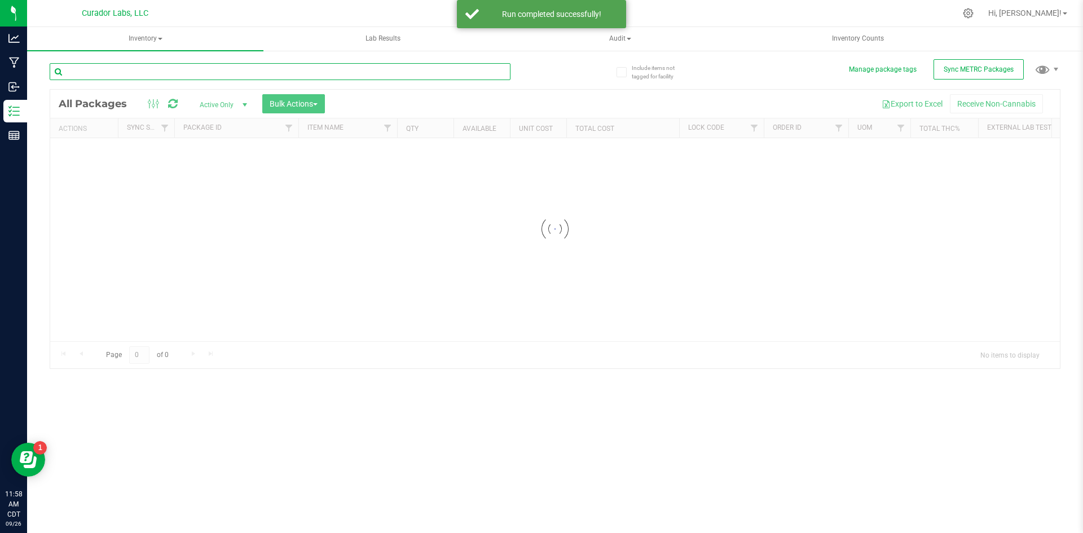
click at [204, 74] on input "text" at bounding box center [280, 71] width 461 height 17
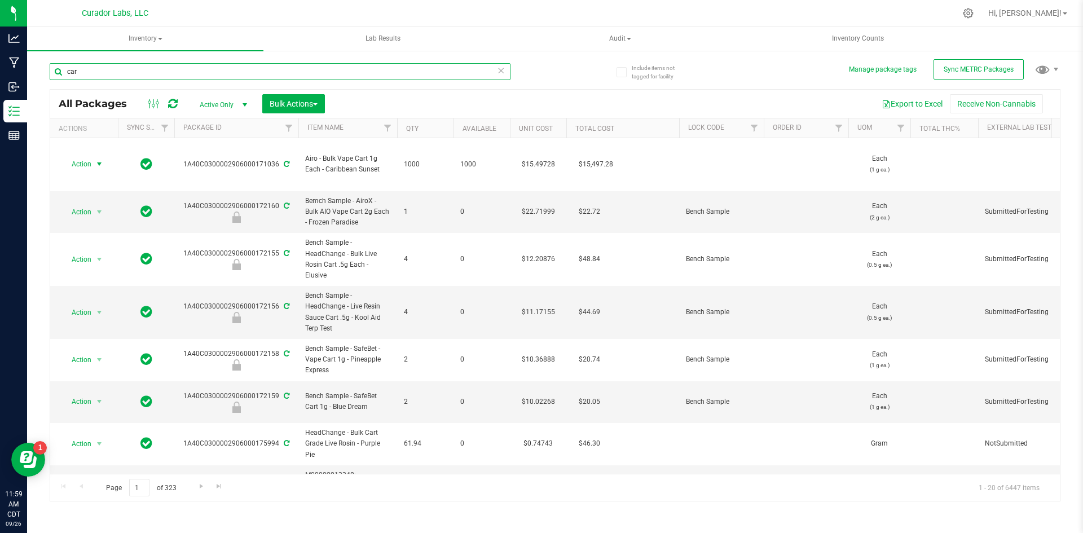
type input "car"
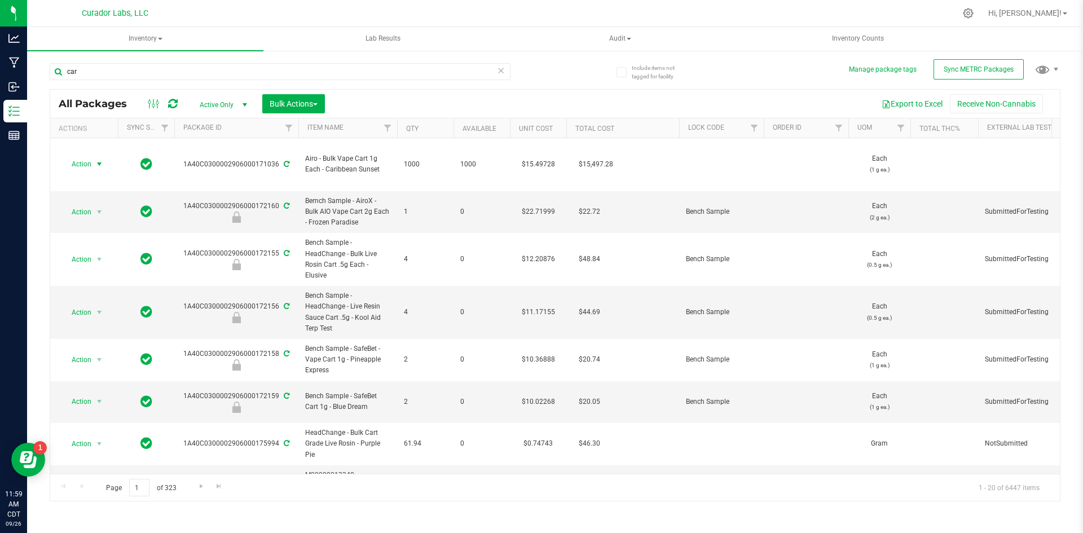
click at [100, 160] on span "select" at bounding box center [99, 164] width 9 height 9
click at [106, 254] on li "Lock package" at bounding box center [97, 256] width 71 height 17
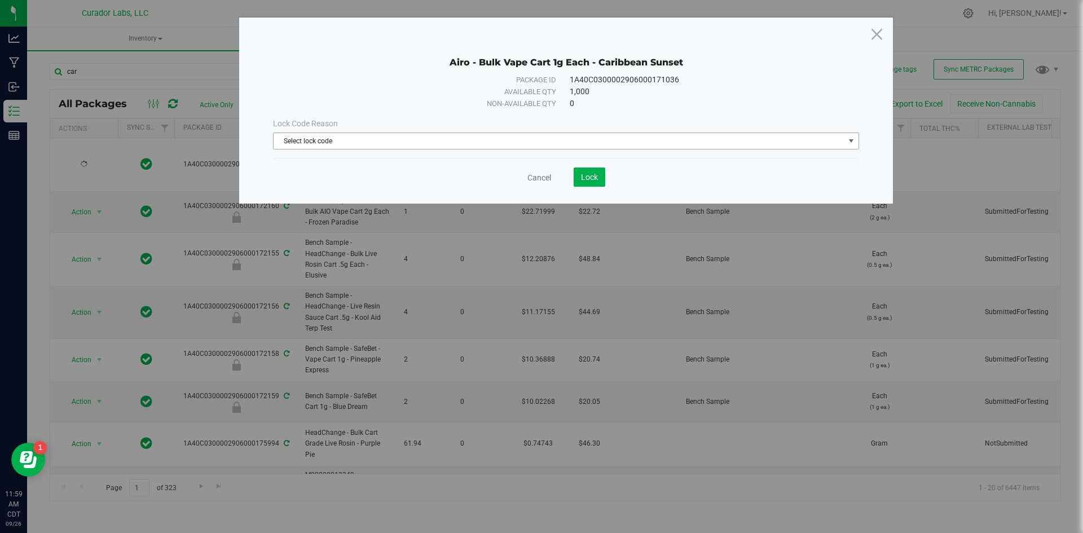
click at [307, 139] on span "Select lock code" at bounding box center [559, 141] width 571 height 16
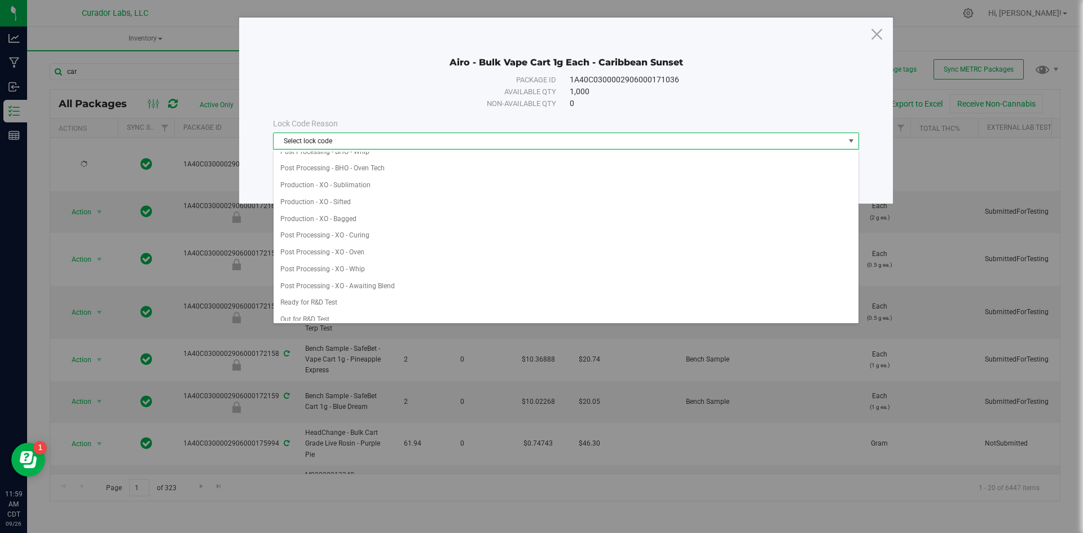
scroll to position [282, 0]
click at [332, 312] on li "Ready for COA Test" at bounding box center [566, 314] width 585 height 17
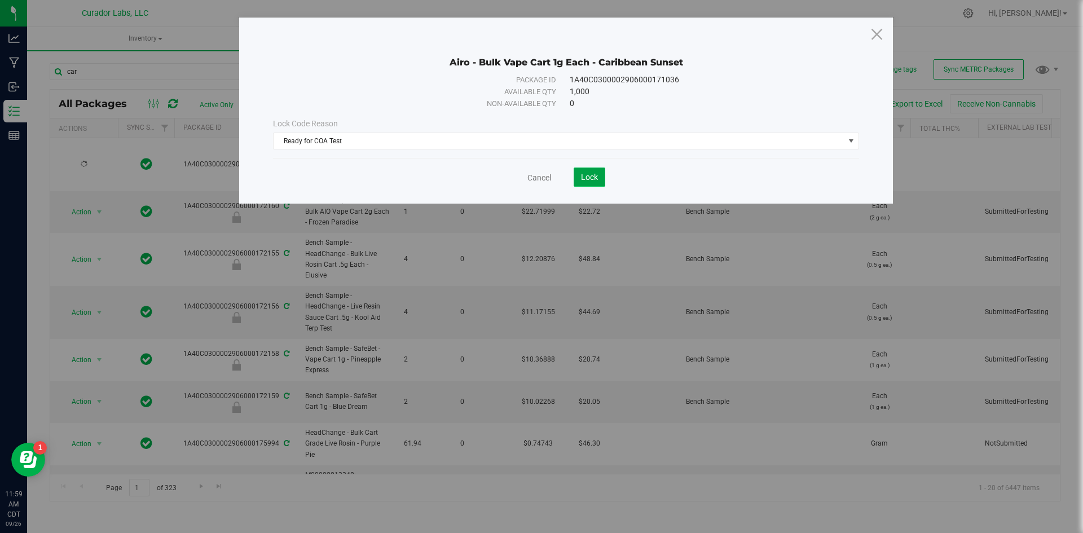
click at [586, 180] on span "Lock" at bounding box center [589, 177] width 17 height 9
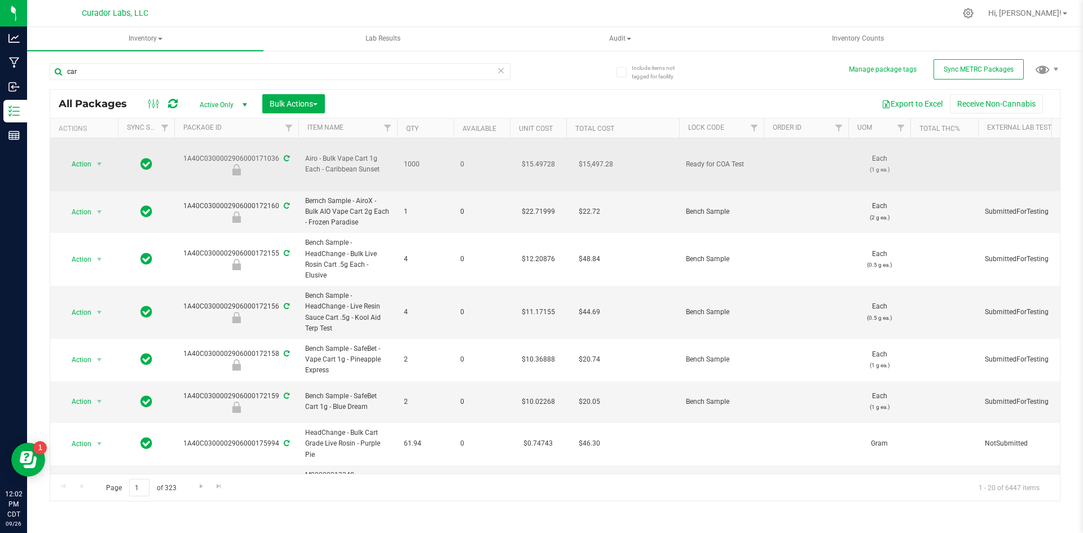
drag, startPoint x: 384, startPoint y: 158, endPoint x: 308, endPoint y: 150, distance: 76.0
click at [299, 150] on td "Airo - Bulk Vape Cart 1g Each - Caribbean Sunset" at bounding box center [347, 164] width 99 height 53
copy span "Airo - Bulk Vape Cart 1g Each - Caribbean Sunset"
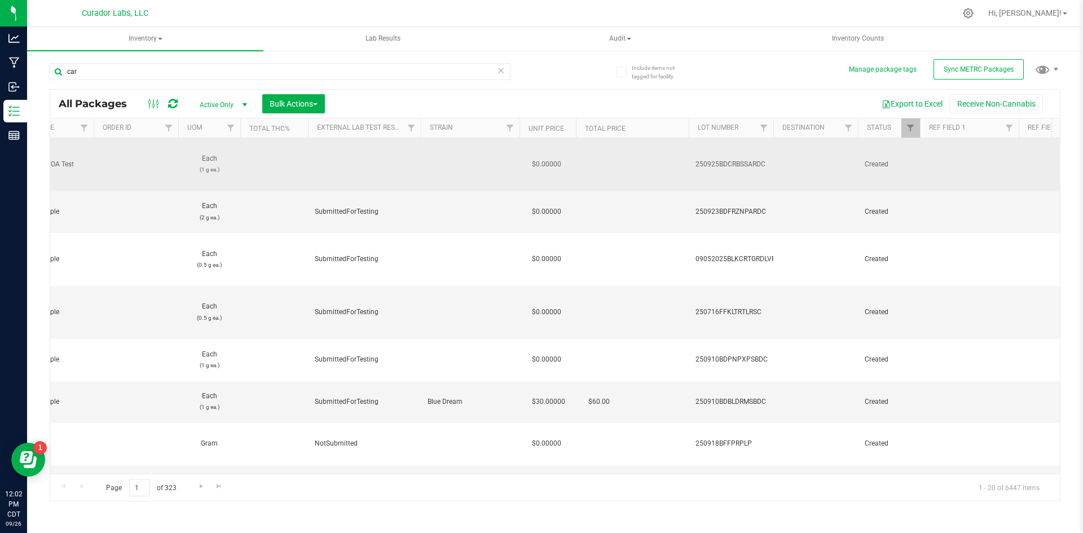
drag, startPoint x: 772, startPoint y: 152, endPoint x: 695, endPoint y: 155, distance: 76.7
click at [695, 155] on td "250925BDCRBSSARDC" at bounding box center [731, 164] width 85 height 53
drag, startPoint x: 693, startPoint y: 150, endPoint x: 782, endPoint y: 156, distance: 89.8
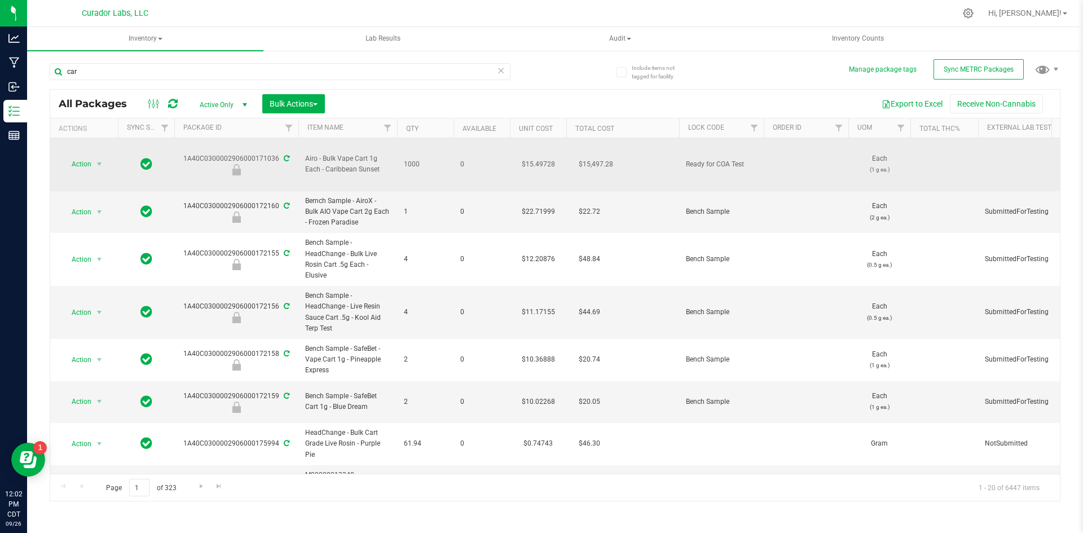
drag, startPoint x: 279, startPoint y: 145, endPoint x: 182, endPoint y: 150, distance: 96.5
click at [182, 153] on div "1A40C0300002906000171036" at bounding box center [236, 164] width 127 height 22
copy div "1A40C0300002906000171036"
drag, startPoint x: 388, startPoint y: 162, endPoint x: 179, endPoint y: 150, distance: 209.0
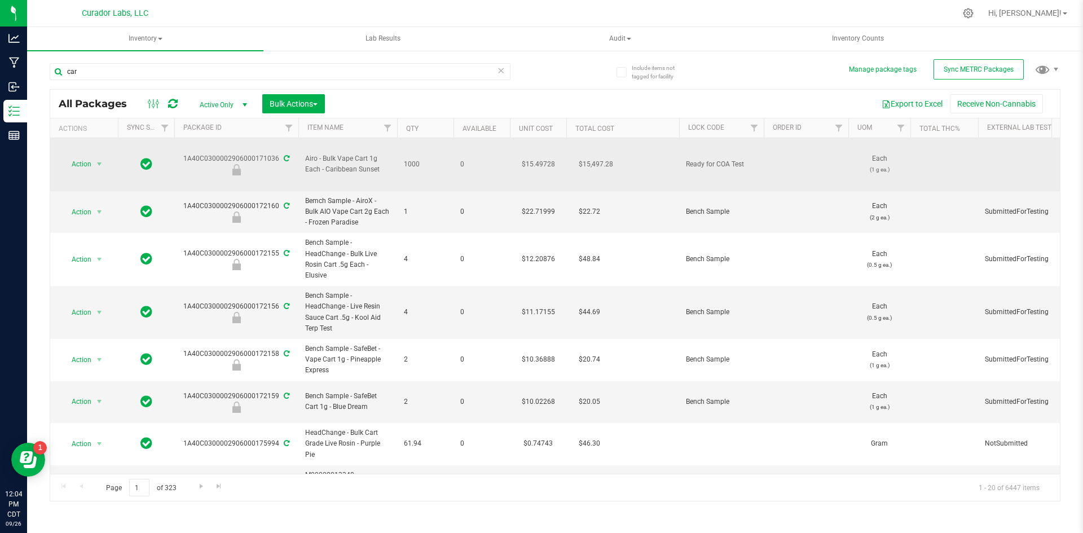
copy tr "1A40C0300002906000171036 Airo - Bulk Vape Cart 1g Each - Caribbean Sunset"
